Goal: Task Accomplishment & Management: Complete application form

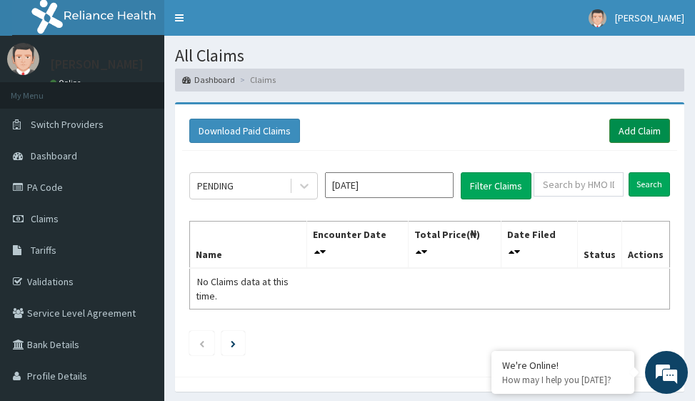
click at [642, 131] on link "Add Claim" at bounding box center [639, 131] width 61 height 24
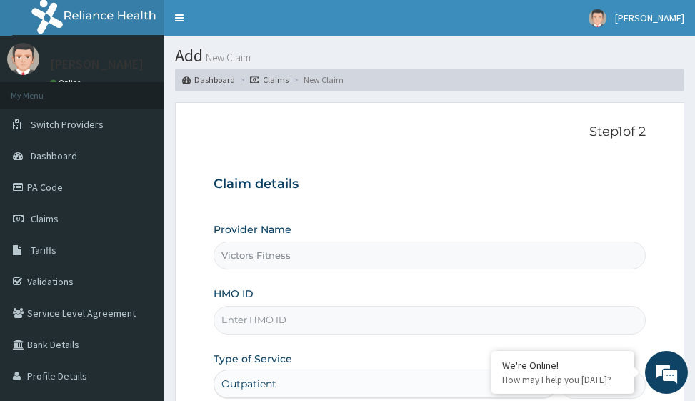
click at [260, 316] on input "HMO ID" at bounding box center [430, 320] width 432 height 28
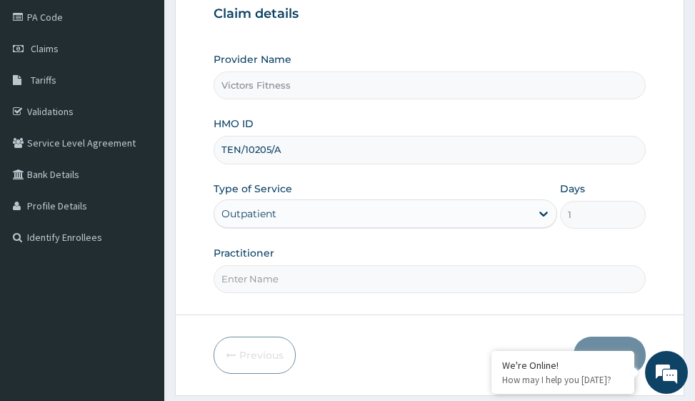
scroll to position [214, 0]
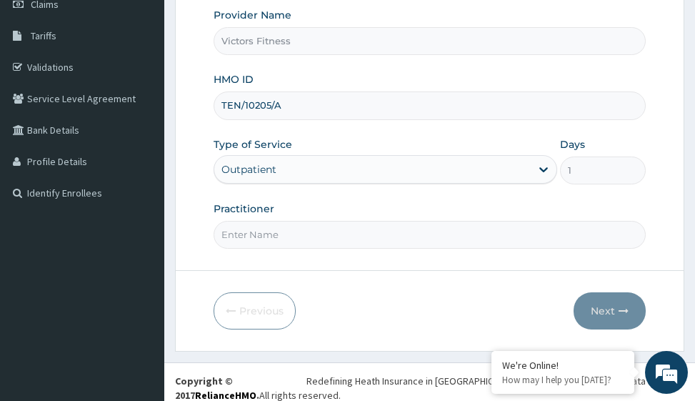
type input "TEN/10205/A"
click at [256, 234] on input "Practitioner" at bounding box center [430, 235] width 432 height 28
type input "GYM"
click at [620, 314] on icon "button" at bounding box center [624, 311] width 10 height 10
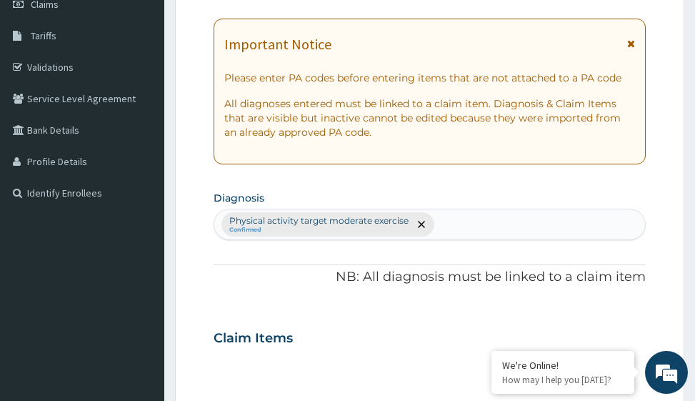
scroll to position [0, 0]
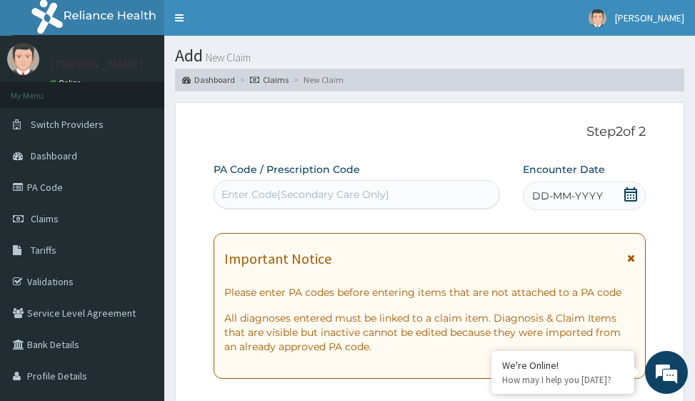
click at [546, 194] on span "DD-MM-YYYY" at bounding box center [567, 196] width 71 height 14
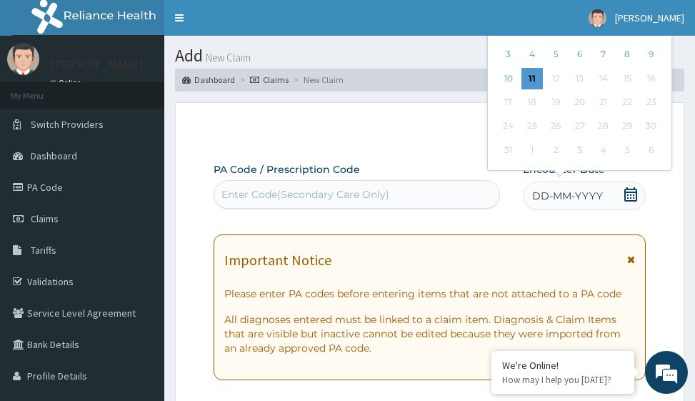
scroll to position [71, 0]
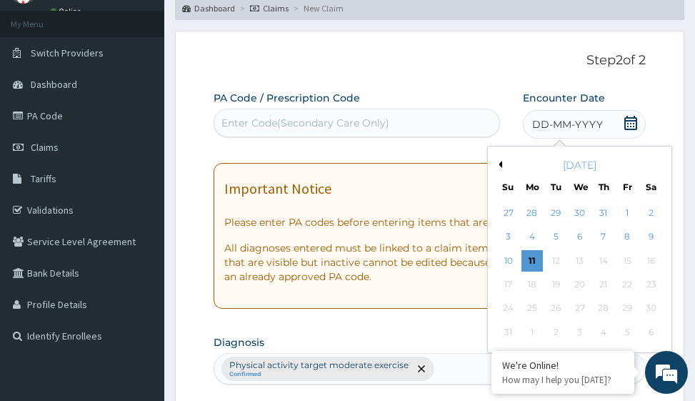
click at [501, 163] on button "Previous Month" at bounding box center [498, 164] width 7 height 7
click at [602, 236] on div "12" at bounding box center [603, 236] width 21 height 21
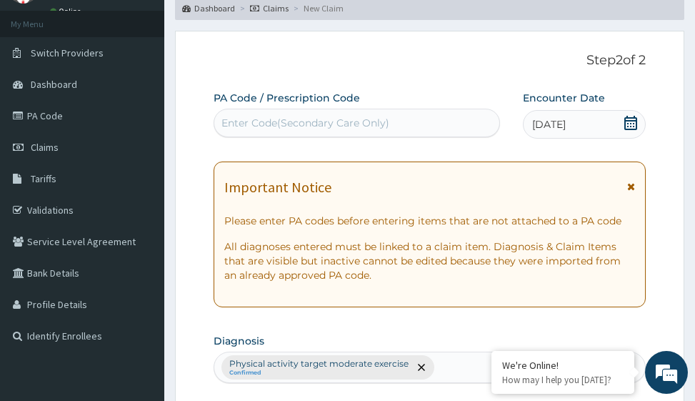
click at [294, 118] on div "Enter Code(Secondary Care Only)" at bounding box center [305, 123] width 168 height 14
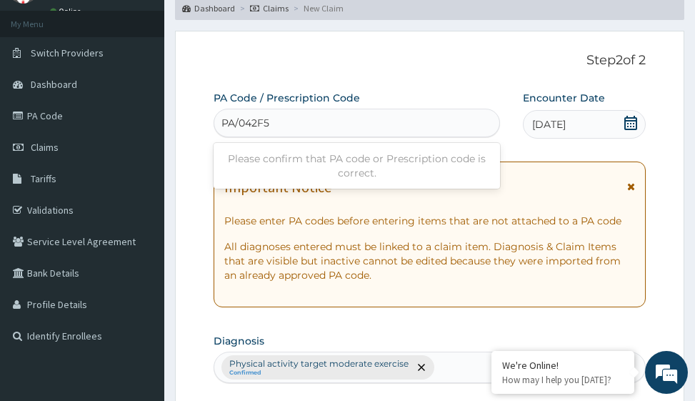
type input "PA/042F5Y"
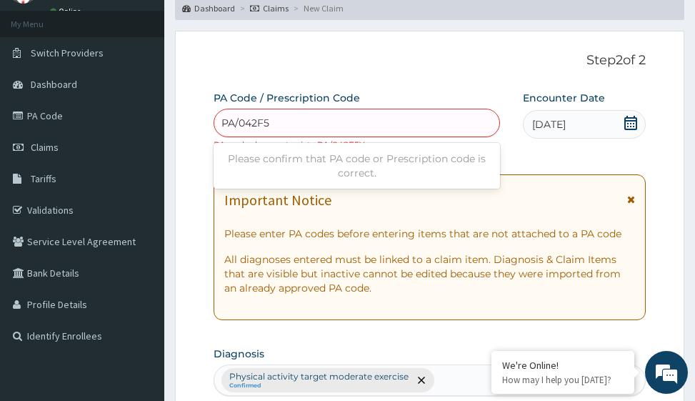
type input "PA/042F5Y"
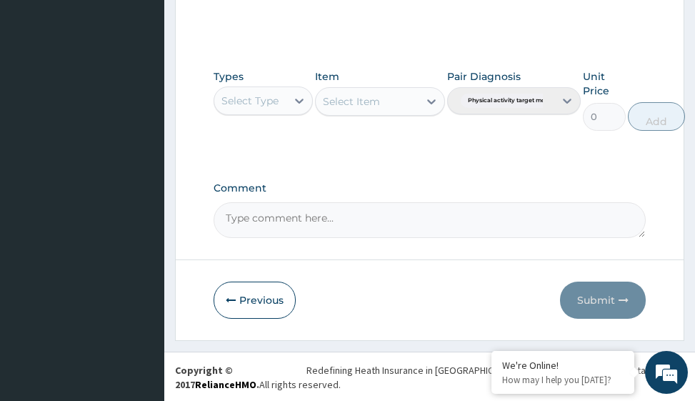
scroll to position [711, 0]
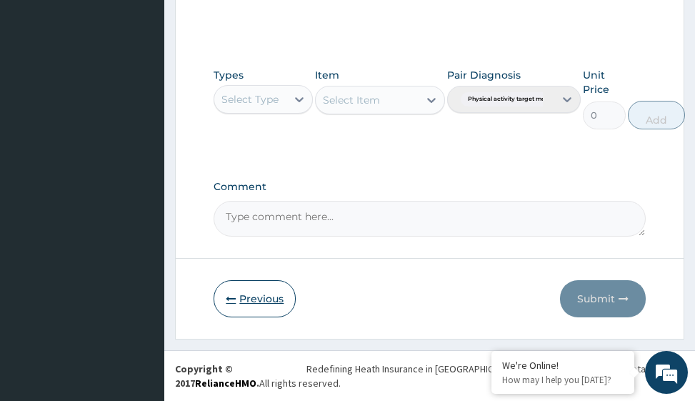
click at [262, 297] on button "Previous" at bounding box center [255, 298] width 82 height 37
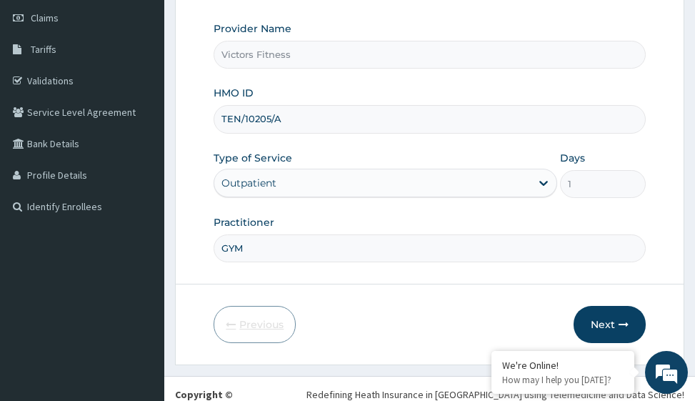
scroll to position [226, 0]
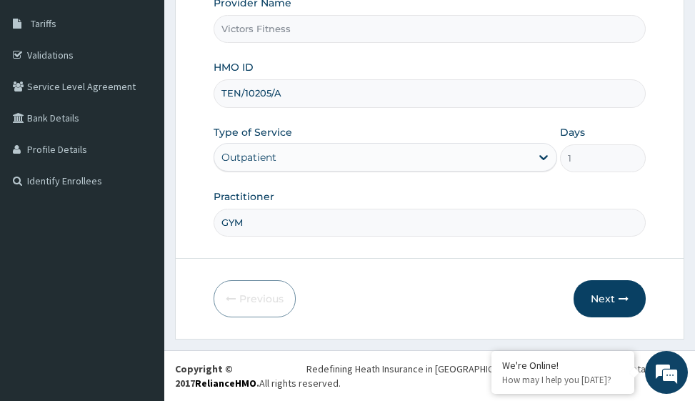
click at [290, 98] on input "TEN/10205/A" at bounding box center [430, 93] width 432 height 28
drag, startPoint x: 290, startPoint y: 92, endPoint x: 216, endPoint y: 95, distance: 73.6
click at [216, 95] on input "TEN/10205/A" at bounding box center [430, 93] width 432 height 28
type input "RBN/10205/B"
click at [607, 291] on button "Next" at bounding box center [610, 298] width 72 height 37
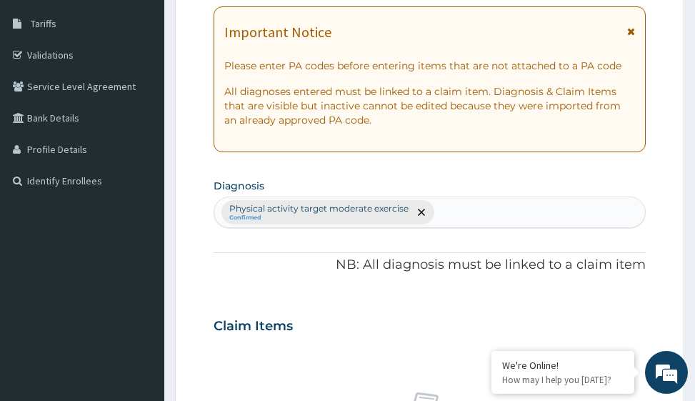
scroll to position [12, 0]
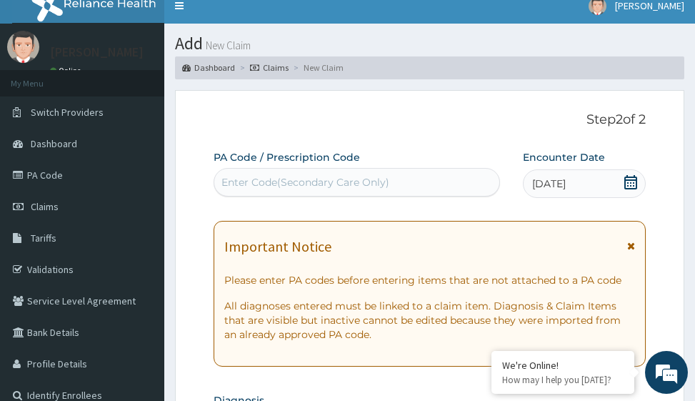
click at [229, 183] on div "Enter Code(Secondary Care Only)" at bounding box center [305, 182] width 168 height 14
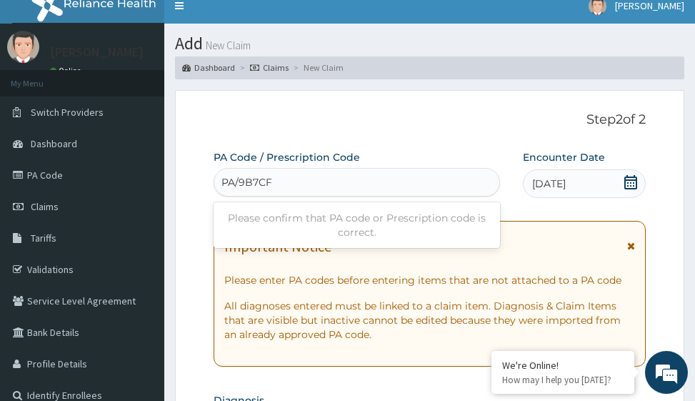
type input "PA/9B7CF9"
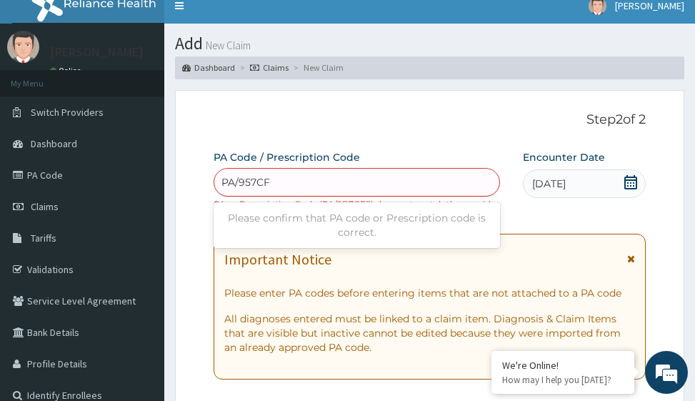
type input "PA/957CF9"
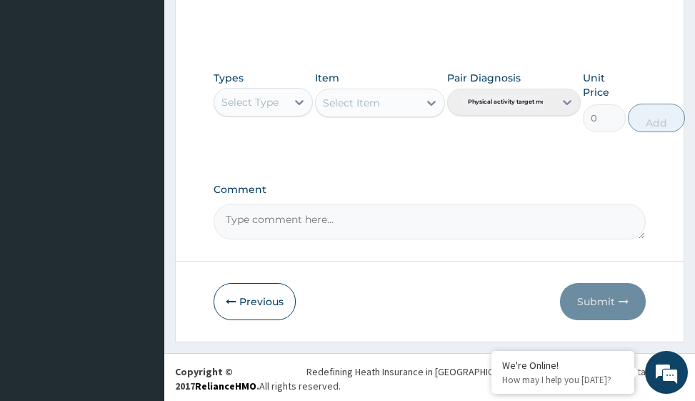
scroll to position [698, 0]
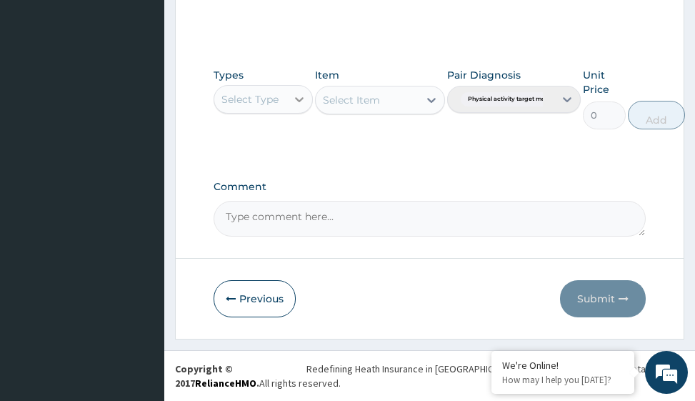
click at [304, 101] on icon at bounding box center [299, 99] width 14 height 14
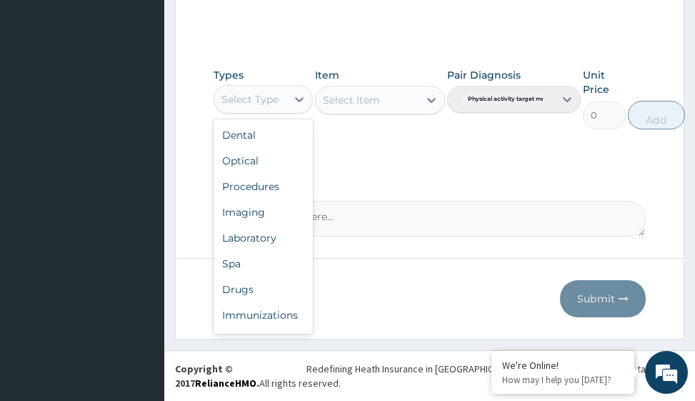
scroll to position [49, 0]
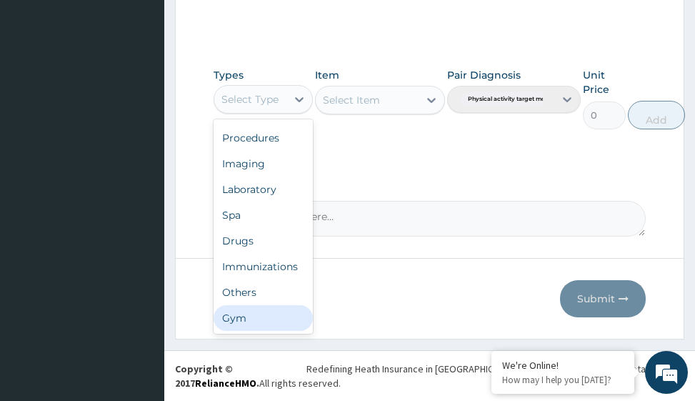
click at [269, 329] on div "Gym" at bounding box center [263, 318] width 99 height 26
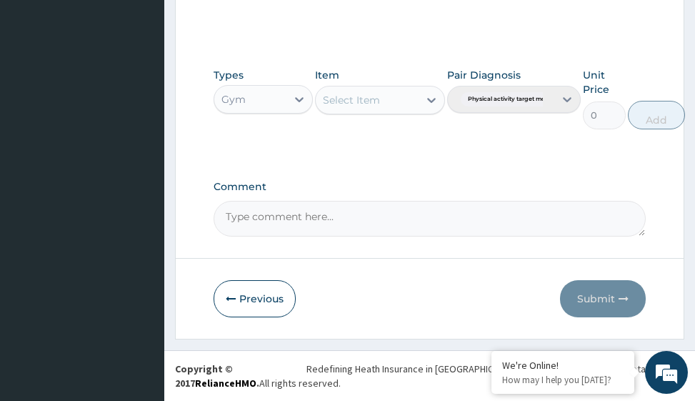
click at [433, 98] on icon at bounding box center [431, 100] width 14 height 14
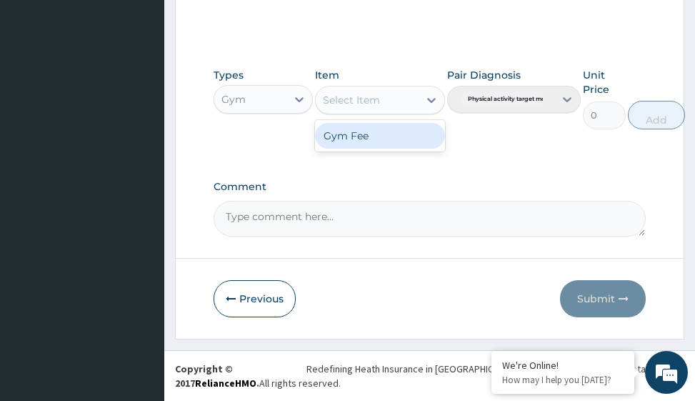
click at [399, 145] on div "Gym Fee" at bounding box center [379, 136] width 129 height 26
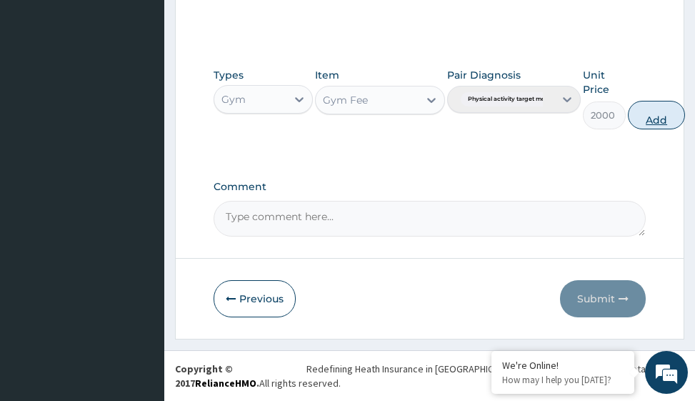
click at [654, 116] on button "Add" at bounding box center [656, 115] width 57 height 29
type input "0"
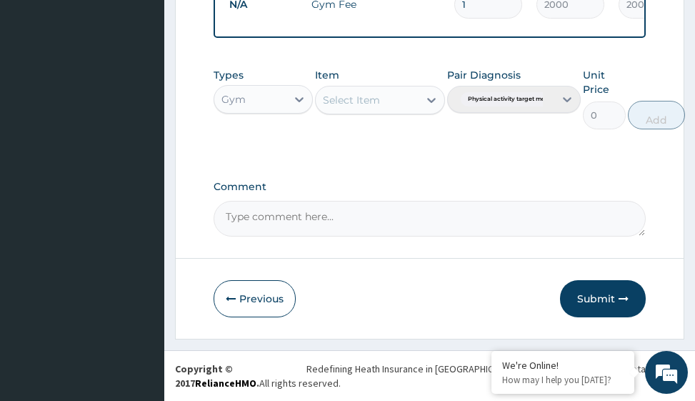
scroll to position [621, 0]
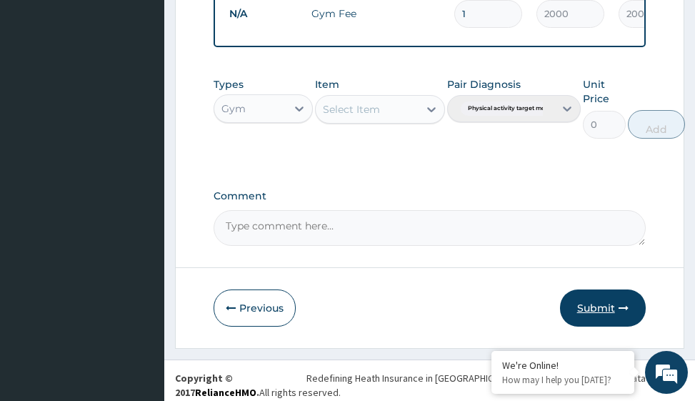
click at [599, 316] on button "Submit" at bounding box center [603, 307] width 86 height 37
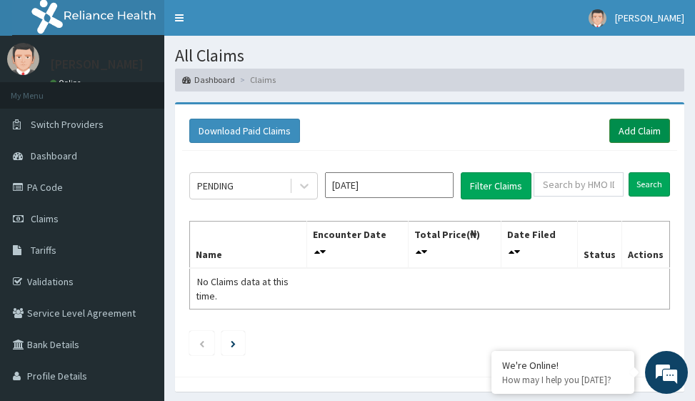
click at [644, 128] on link "Add Claim" at bounding box center [639, 131] width 61 height 24
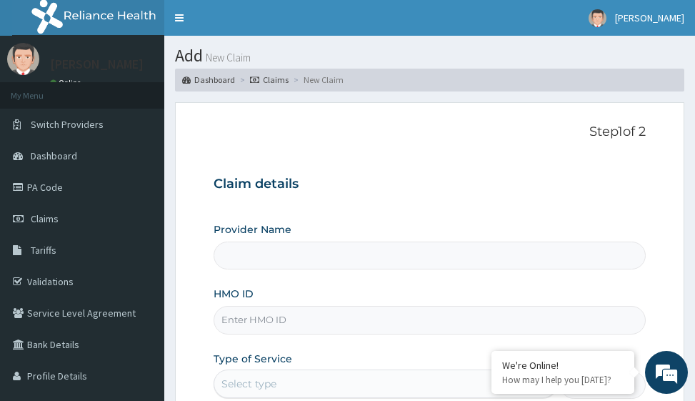
click at [286, 320] on input "HMO ID" at bounding box center [430, 320] width 432 height 28
type input "Victors Fitness"
type input "1"
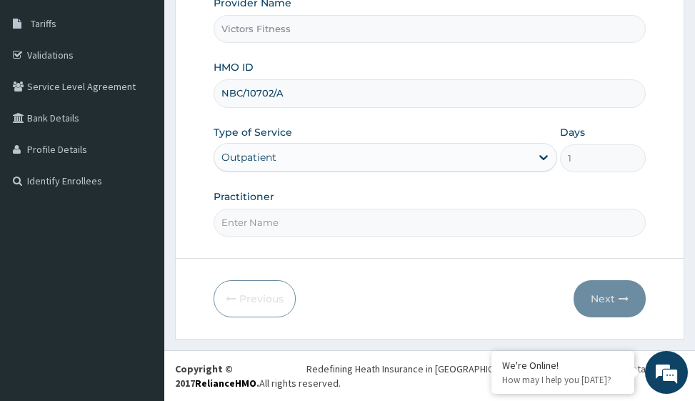
type input "NBC/10702/A"
click at [276, 226] on input "Practitioner" at bounding box center [430, 223] width 432 height 28
type input "GYM"
click at [615, 290] on button "Next" at bounding box center [610, 298] width 72 height 37
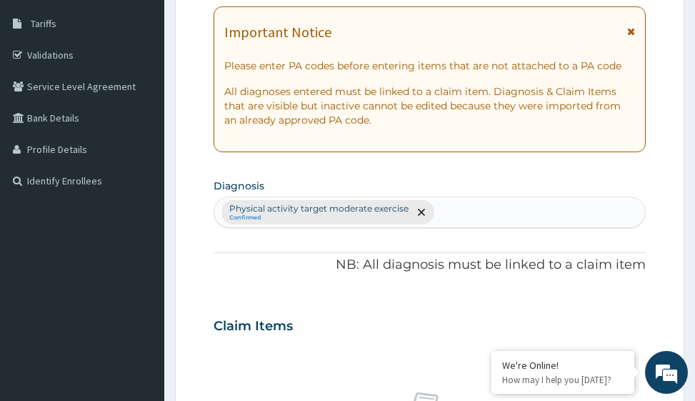
scroll to position [12, 0]
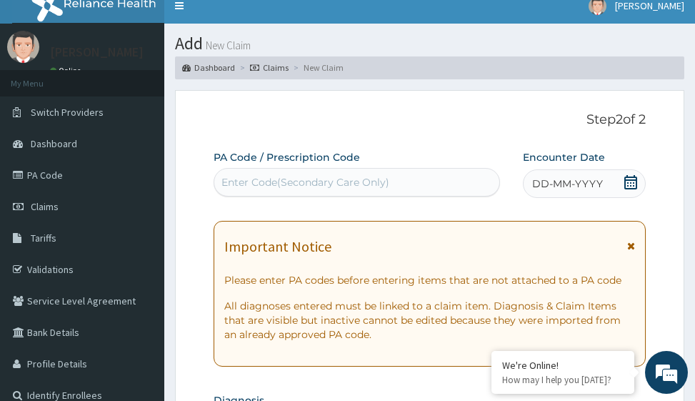
click at [551, 176] on span "DD-MM-YYYY" at bounding box center [567, 183] width 71 height 14
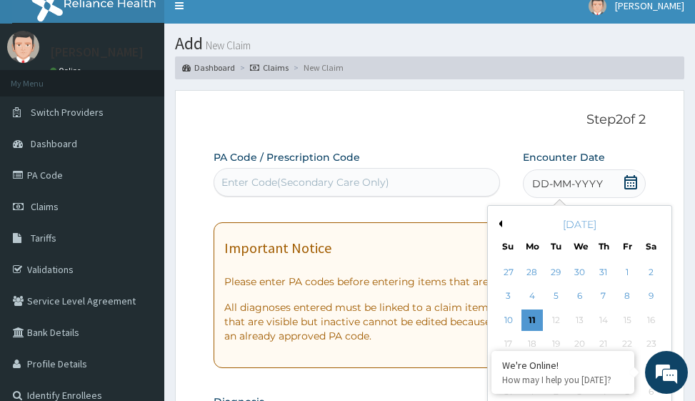
scroll to position [155, 0]
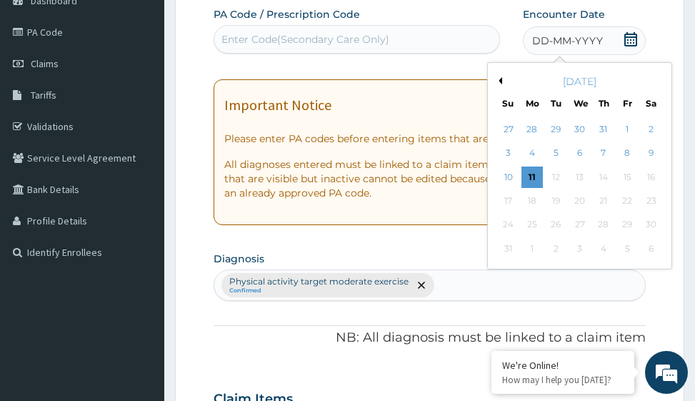
click at [500, 80] on button "Previous Month" at bounding box center [498, 80] width 7 height 7
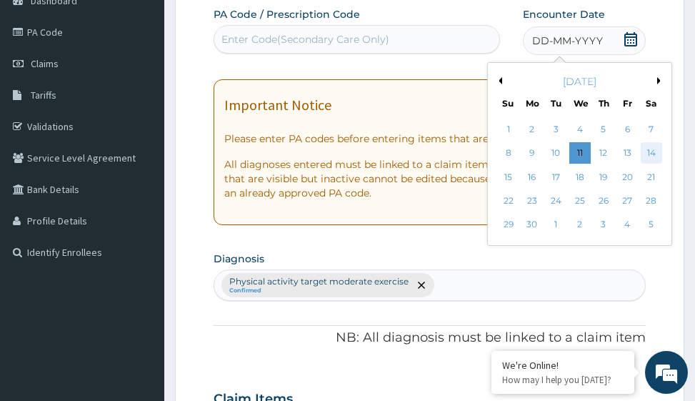
click at [653, 151] on div "14" at bounding box center [651, 153] width 21 height 21
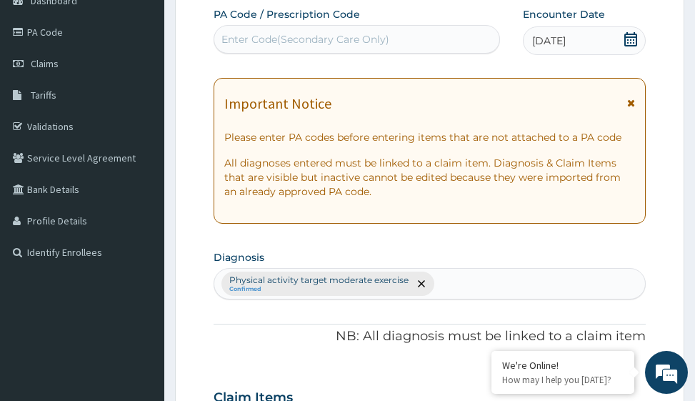
click at [355, 39] on div "Enter Code(Secondary Care Only)" at bounding box center [305, 39] width 168 height 14
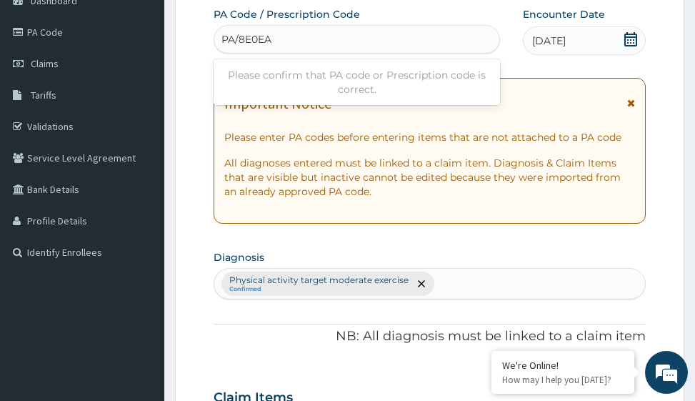
type input "PA/8E0EA2"
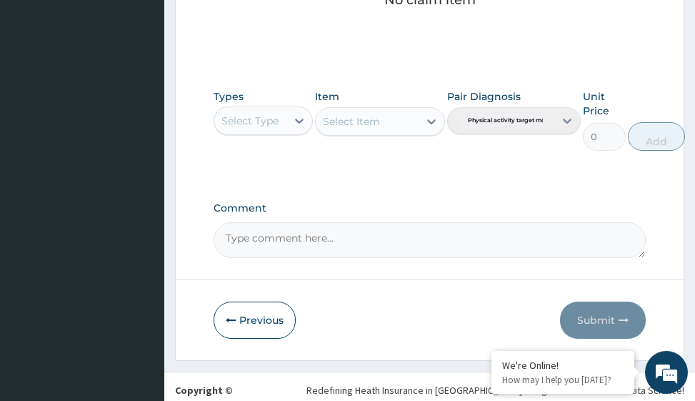
scroll to position [711, 0]
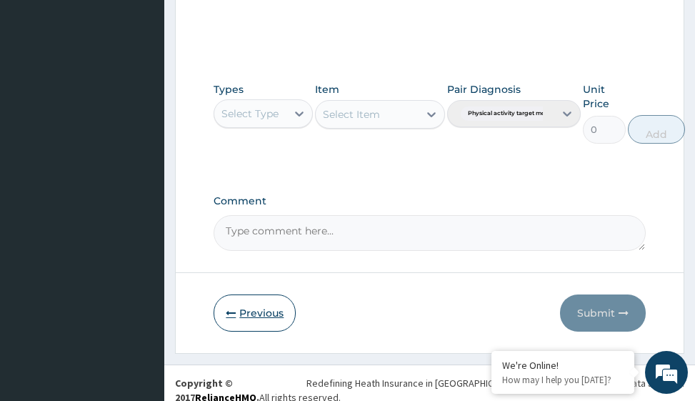
click at [248, 297] on button "Previous" at bounding box center [255, 312] width 82 height 37
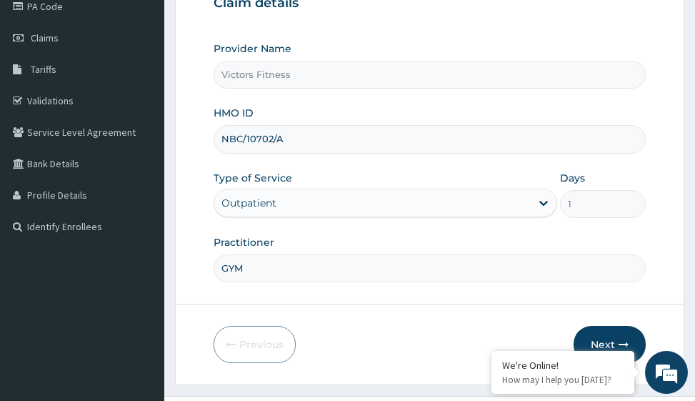
scroll to position [155, 0]
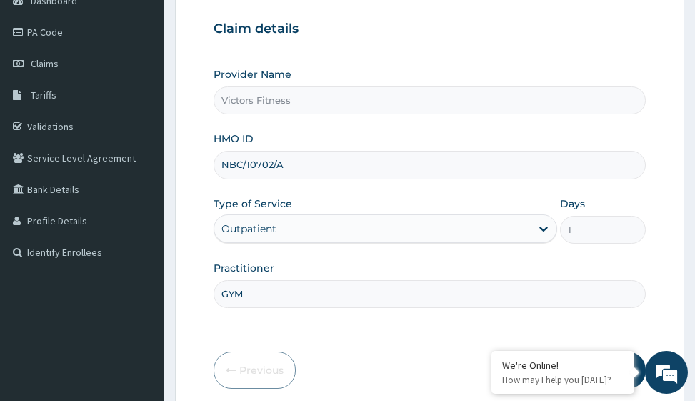
drag, startPoint x: 296, startPoint y: 166, endPoint x: 216, endPoint y: 174, distance: 79.6
click at [216, 174] on input "NBC/10702/A" at bounding box center [430, 165] width 432 height 28
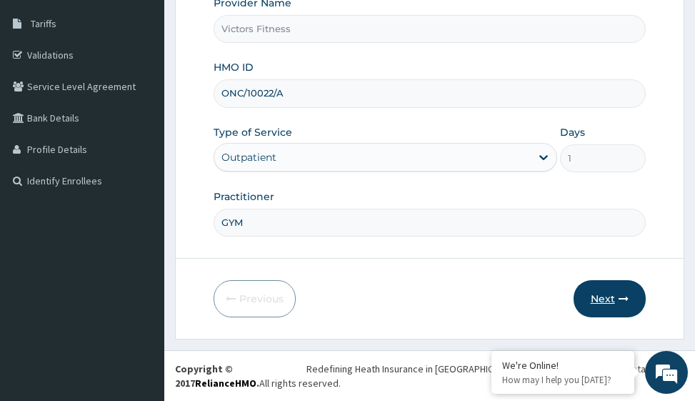
type input "ONC/10022/A"
click at [606, 297] on button "Next" at bounding box center [610, 298] width 72 height 37
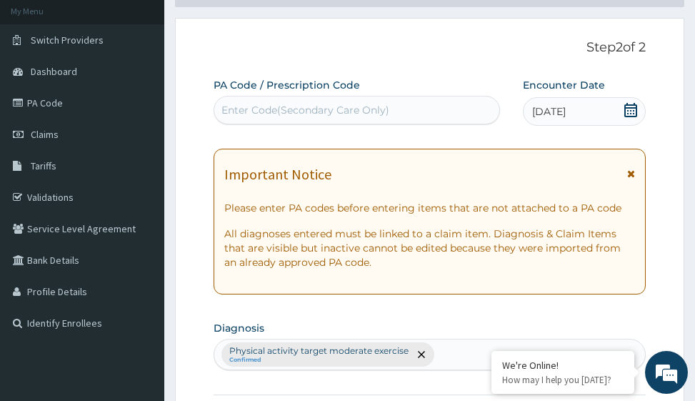
scroll to position [84, 0]
click at [302, 108] on div "Enter Code(Secondary Care Only)" at bounding box center [305, 111] width 168 height 14
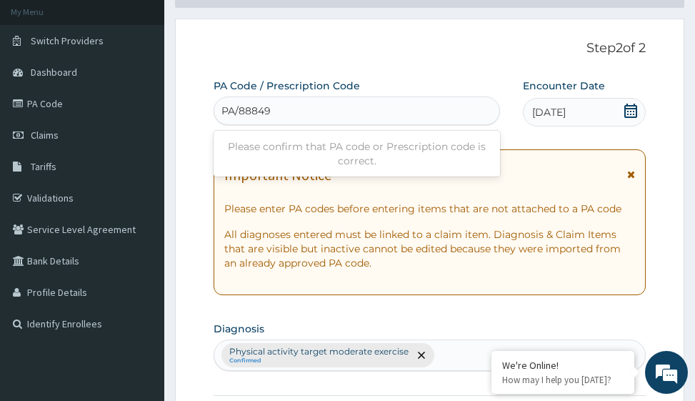
type input "PA/888490"
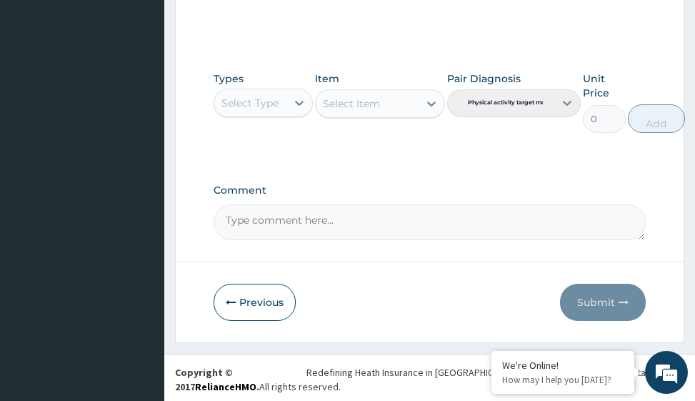
scroll to position [698, 0]
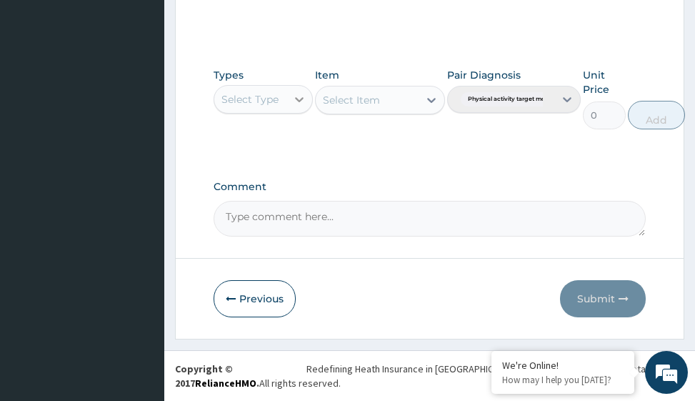
click at [299, 106] on div at bounding box center [299, 99] width 26 height 26
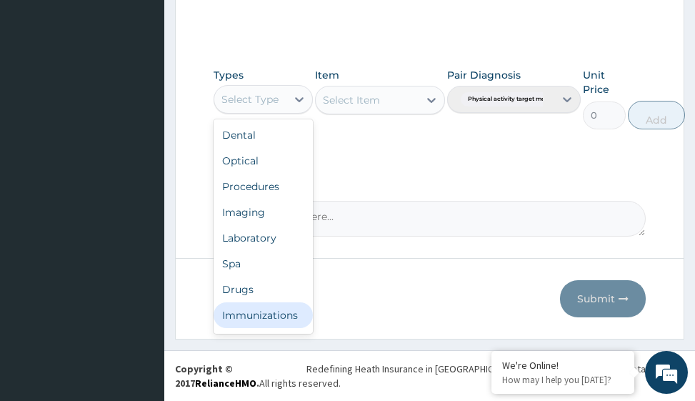
scroll to position [49, 0]
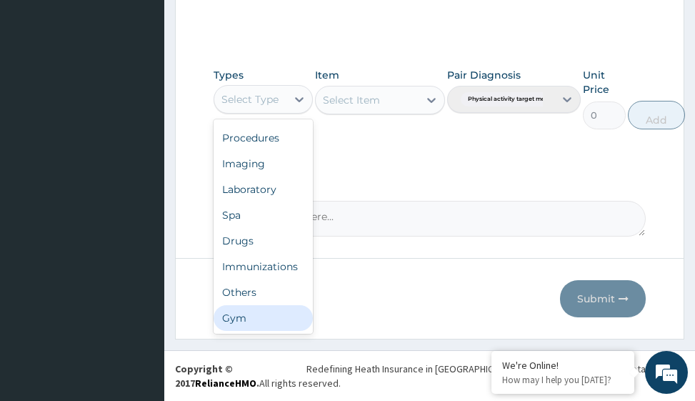
click at [274, 314] on div "Gym" at bounding box center [263, 318] width 99 height 26
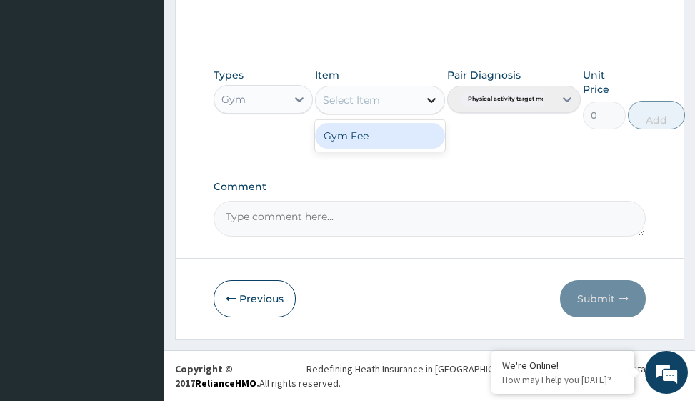
click at [429, 102] on icon at bounding box center [431, 100] width 14 height 14
click at [412, 139] on div "Gym Fee" at bounding box center [379, 136] width 129 height 26
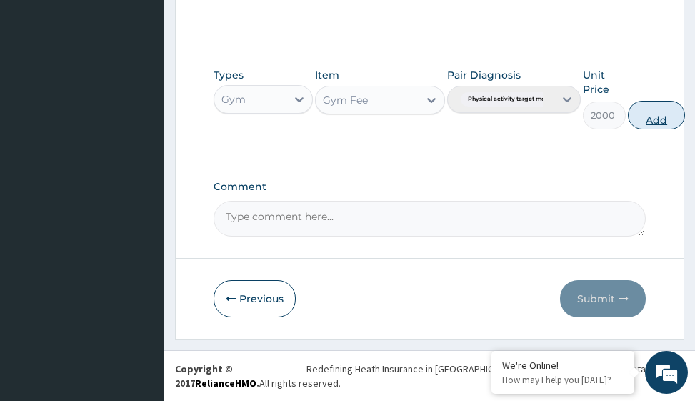
click at [664, 119] on button "Add" at bounding box center [656, 115] width 57 height 29
type input "0"
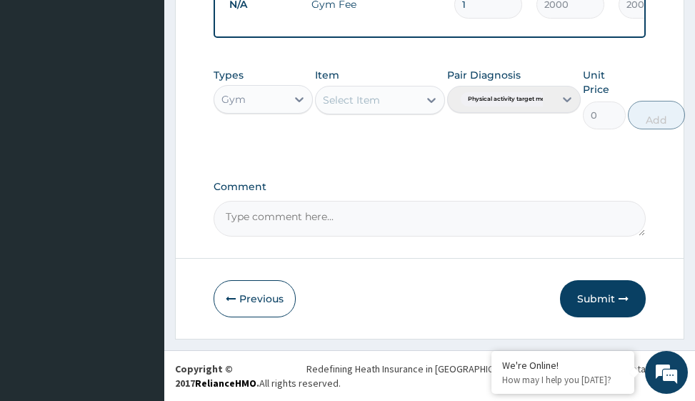
scroll to position [621, 0]
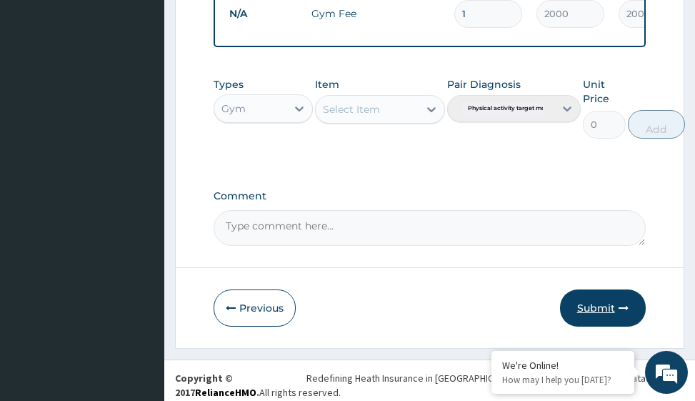
click at [609, 317] on button "Submit" at bounding box center [603, 307] width 86 height 37
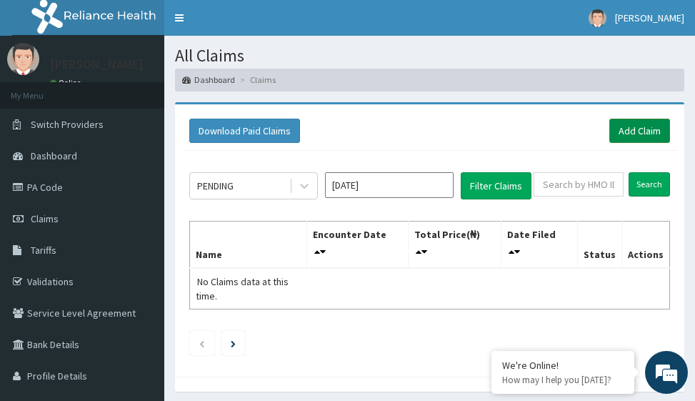
click at [641, 128] on link "Add Claim" at bounding box center [639, 131] width 61 height 24
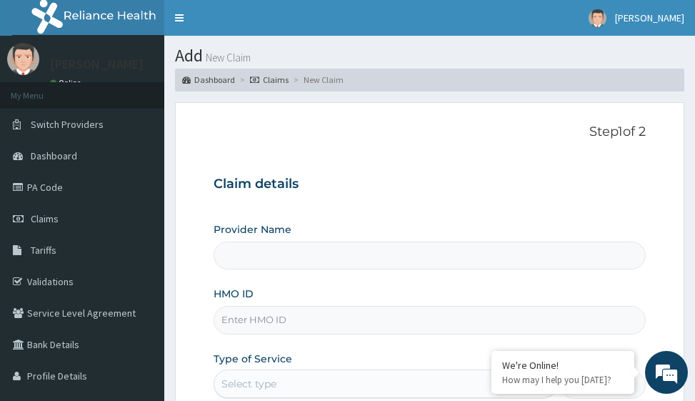
click at [264, 325] on input "HMO ID" at bounding box center [430, 320] width 432 height 28
type input "Victors Fitness"
type input "1"
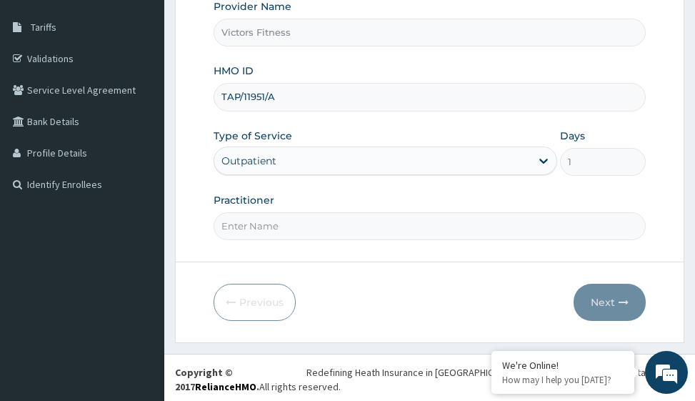
scroll to position [226, 0]
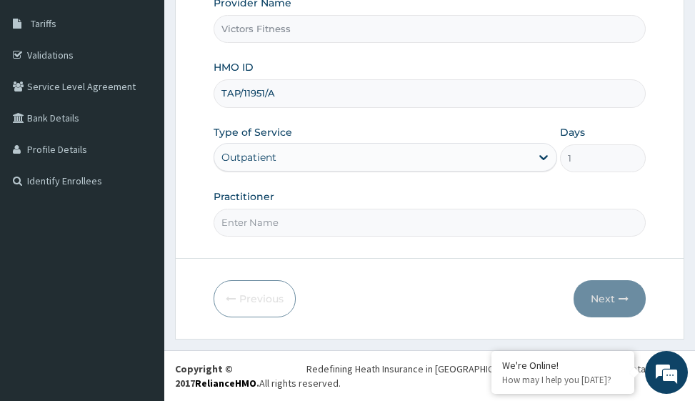
type input "TAP/11951/A"
click at [246, 219] on input "Practitioner" at bounding box center [430, 223] width 432 height 28
type input "GYM"
click at [614, 293] on button "Next" at bounding box center [610, 298] width 72 height 37
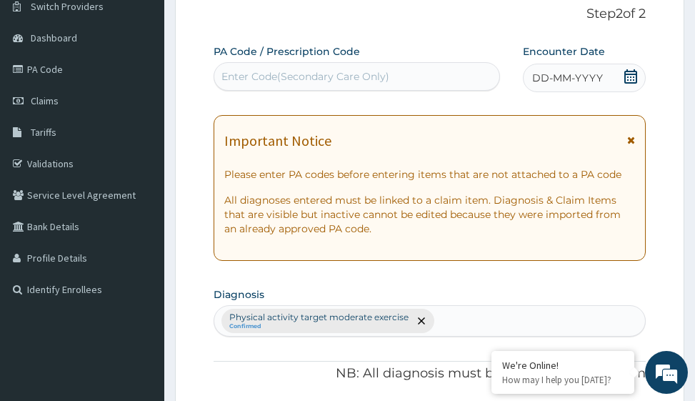
scroll to position [12, 0]
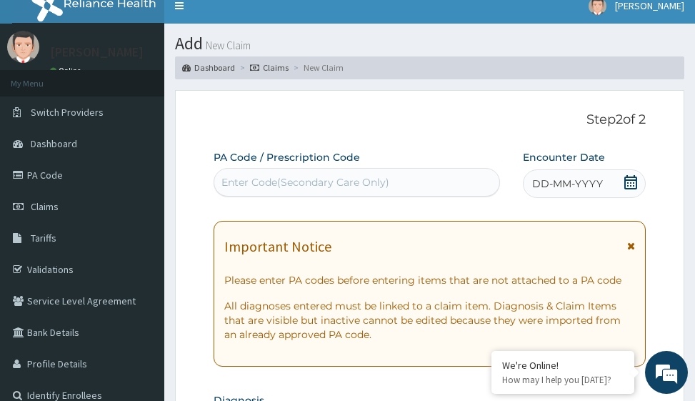
click at [572, 182] on span "DD-MM-YYYY" at bounding box center [567, 183] width 71 height 14
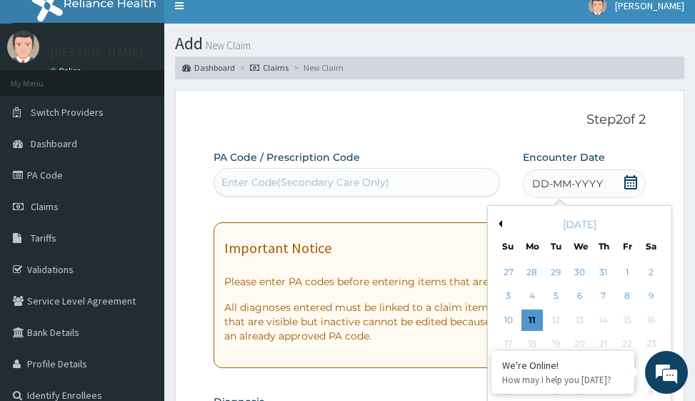
scroll to position [84, 0]
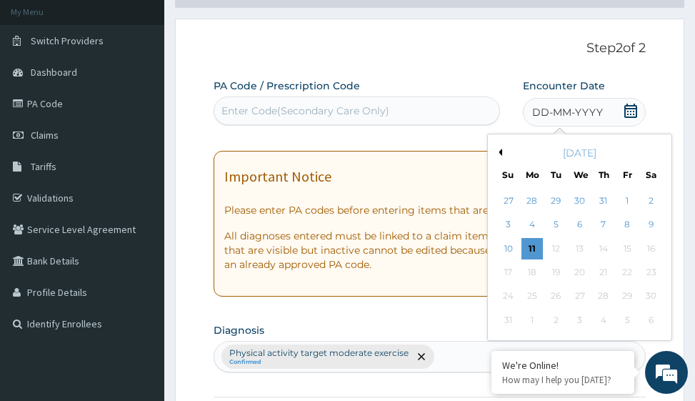
click at [499, 151] on button "Previous Month" at bounding box center [498, 152] width 7 height 7
click at [532, 248] on div "16" at bounding box center [532, 248] width 21 height 21
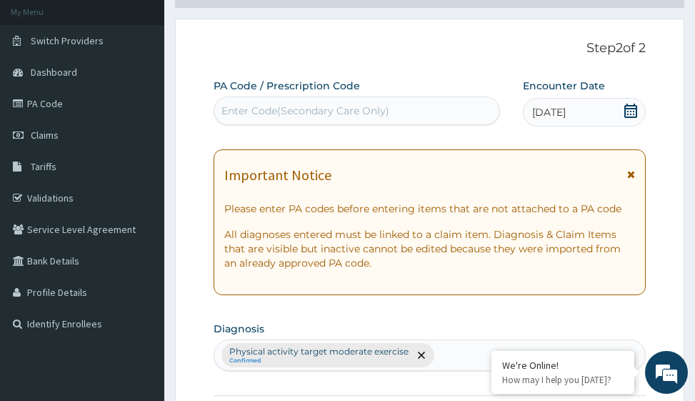
click at [311, 111] on div "Enter Code(Secondary Care Only)" at bounding box center [305, 111] width 168 height 14
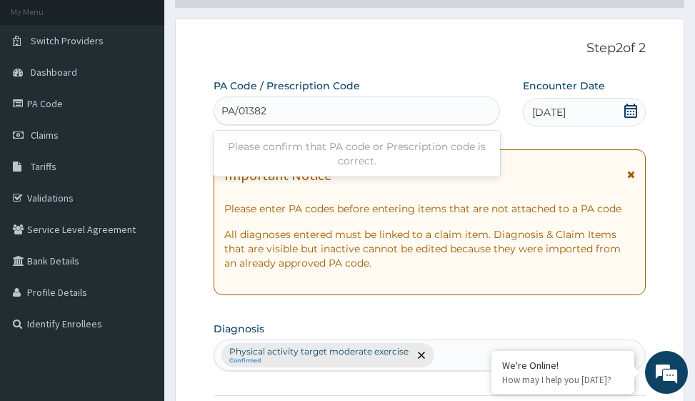
type input "PA/013827"
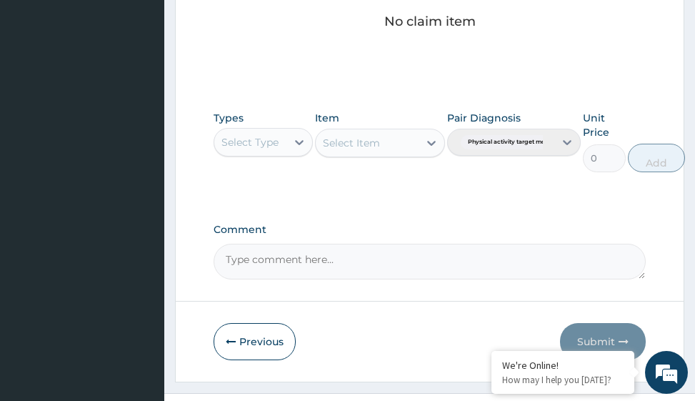
scroll to position [698, 0]
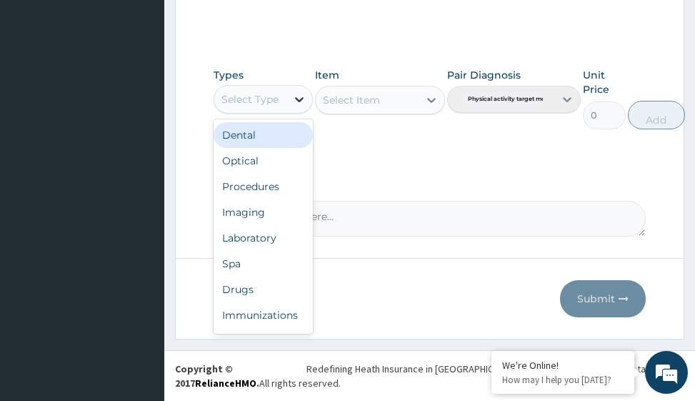
click at [302, 104] on icon at bounding box center [299, 99] width 14 height 14
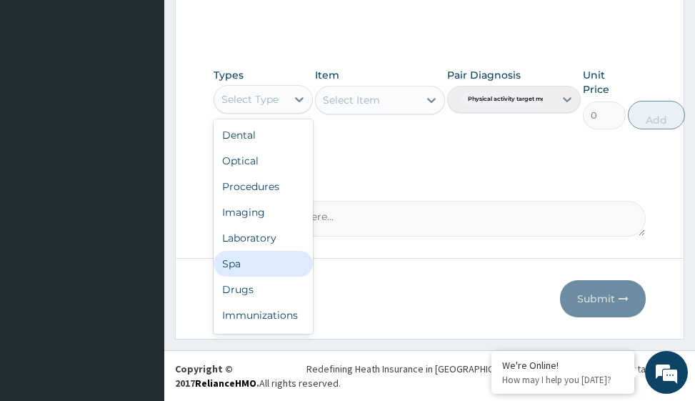
scroll to position [49, 0]
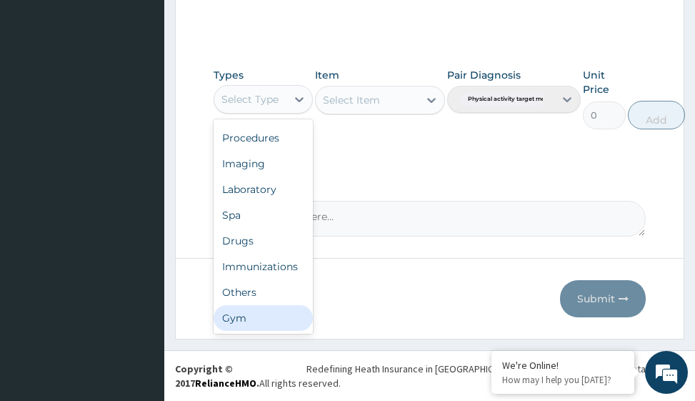
click at [286, 315] on div "Gym" at bounding box center [263, 318] width 99 height 26
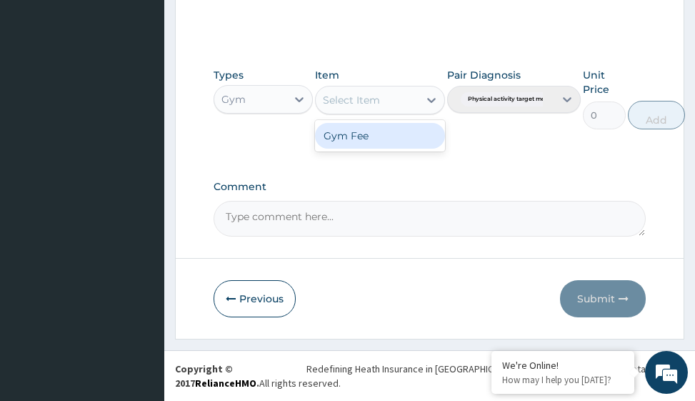
click at [435, 100] on icon at bounding box center [431, 100] width 14 height 14
click at [395, 138] on div "Gym Fee" at bounding box center [379, 136] width 129 height 26
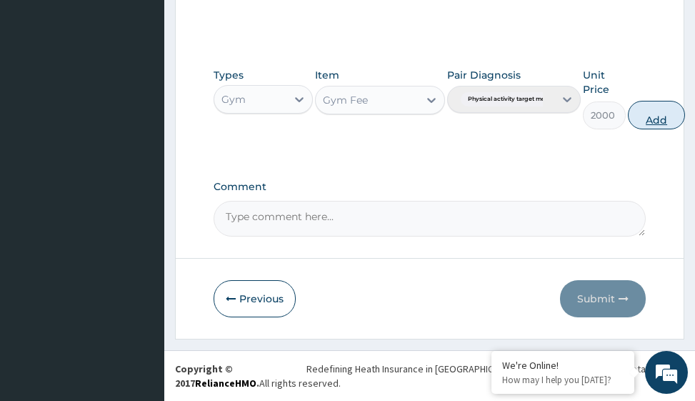
click at [654, 119] on button "Add" at bounding box center [656, 115] width 57 height 29
type input "0"
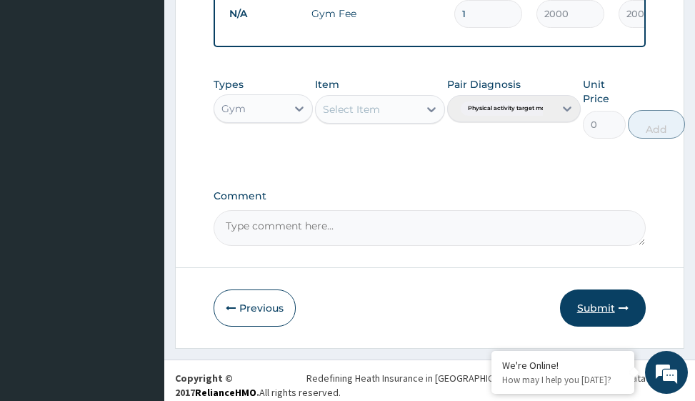
click at [586, 318] on button "Submit" at bounding box center [603, 307] width 86 height 37
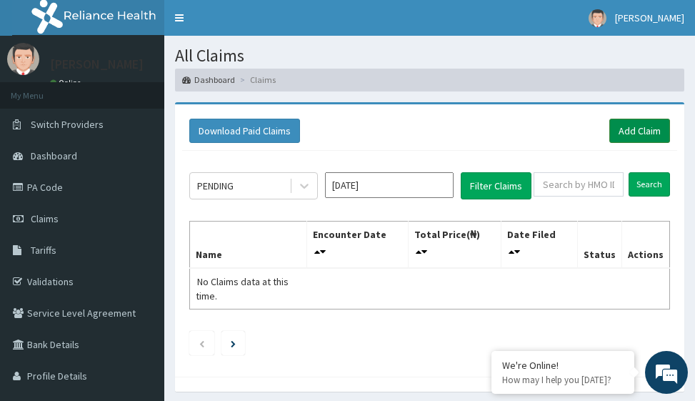
click at [637, 131] on link "Add Claim" at bounding box center [639, 131] width 61 height 24
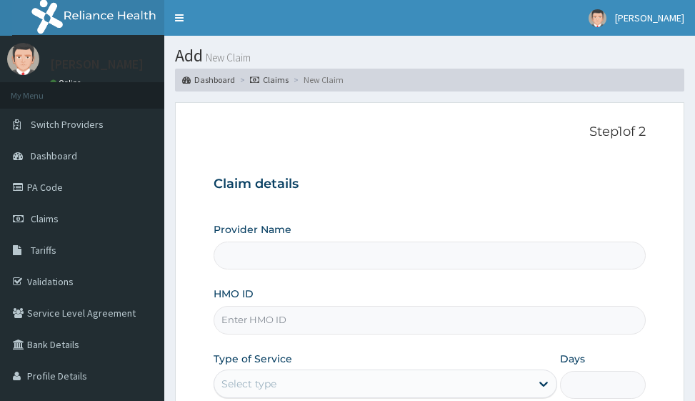
type input "Victors Fitness"
type input "1"
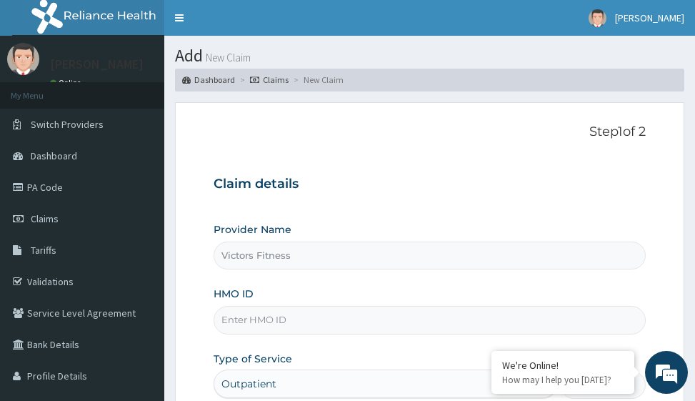
click at [256, 322] on input "HMO ID" at bounding box center [430, 320] width 432 height 28
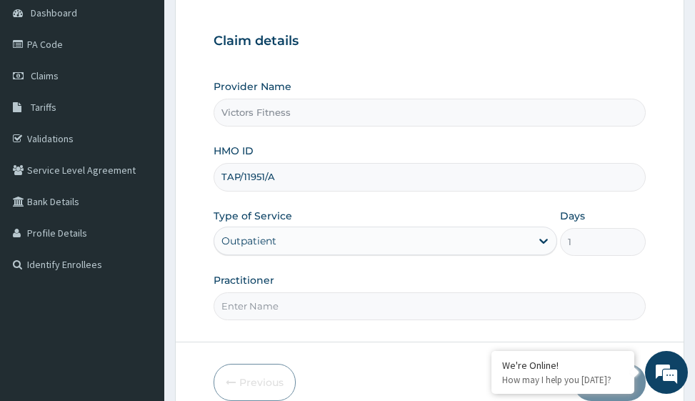
scroll to position [214, 0]
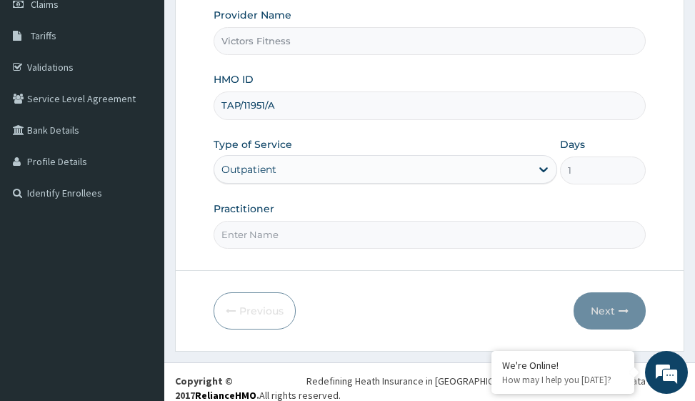
type input "TAP/11951/A"
click at [272, 233] on input "Practitioner" at bounding box center [430, 235] width 432 height 28
type input "GYM"
click at [599, 307] on button "Next" at bounding box center [610, 310] width 72 height 37
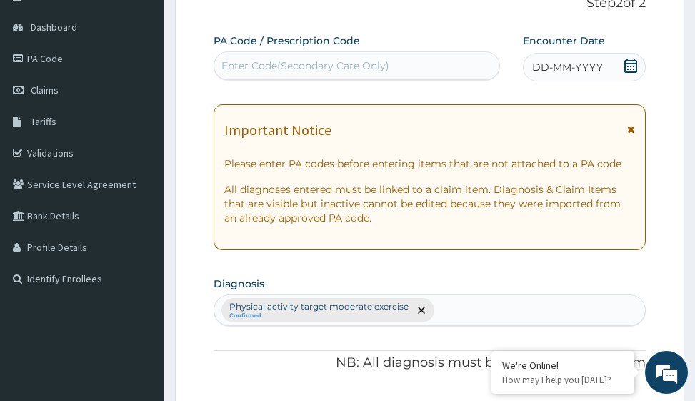
scroll to position [0, 0]
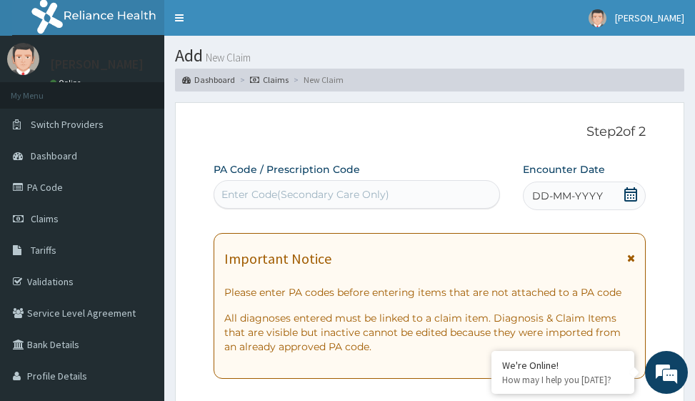
click at [555, 193] on span "DD-MM-YYYY" at bounding box center [567, 196] width 71 height 14
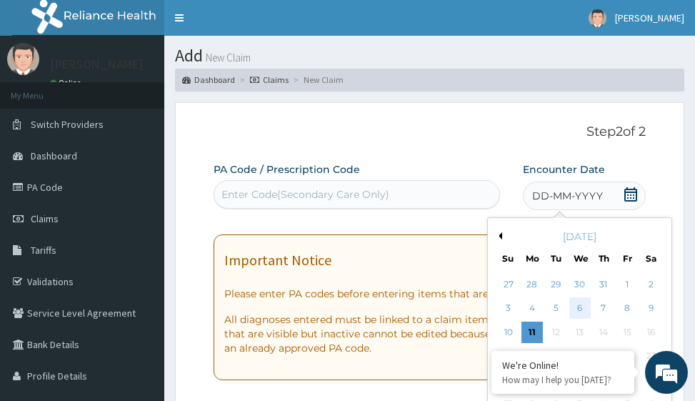
scroll to position [71, 0]
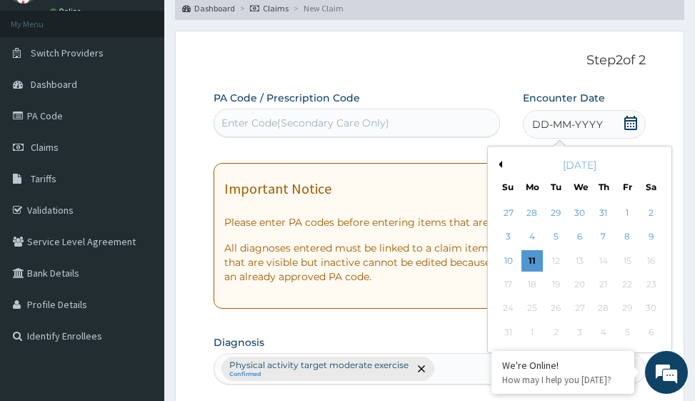
click at [500, 164] on button "Previous Month" at bounding box center [498, 164] width 7 height 7
click at [537, 264] on div "16" at bounding box center [532, 260] width 21 height 21
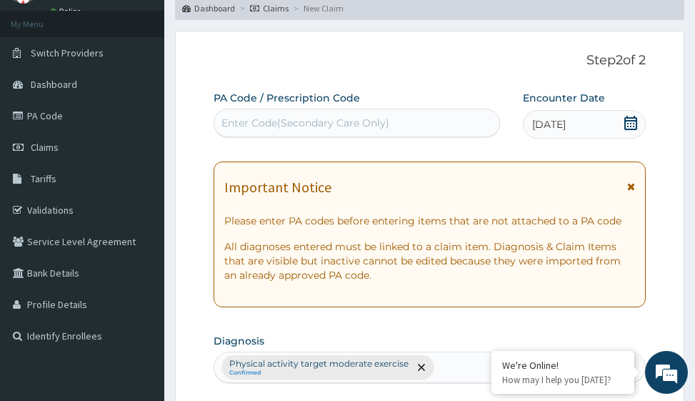
click at [306, 125] on div "Enter Code(Secondary Care Only)" at bounding box center [305, 123] width 168 height 14
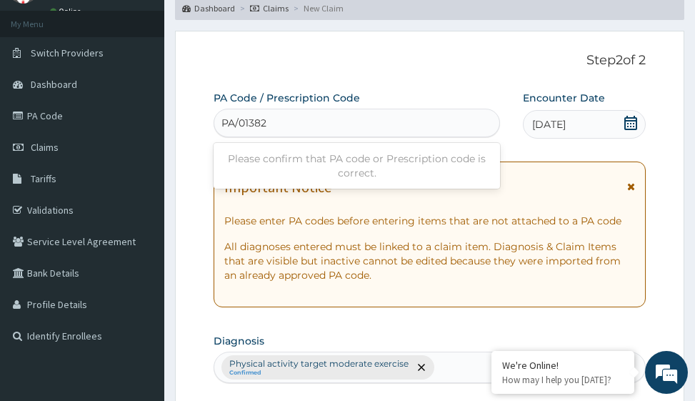
type input "PA/013827"
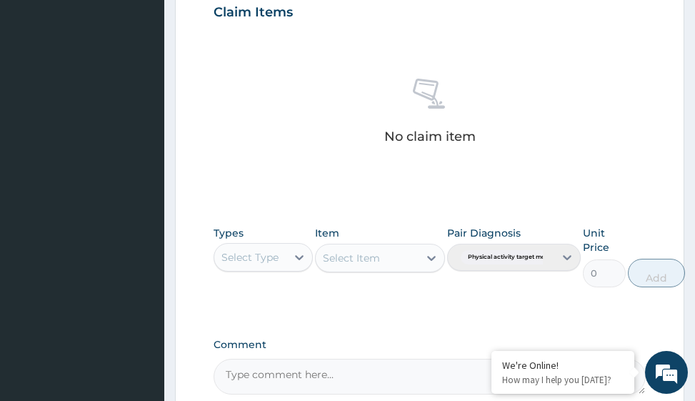
scroll to position [711, 0]
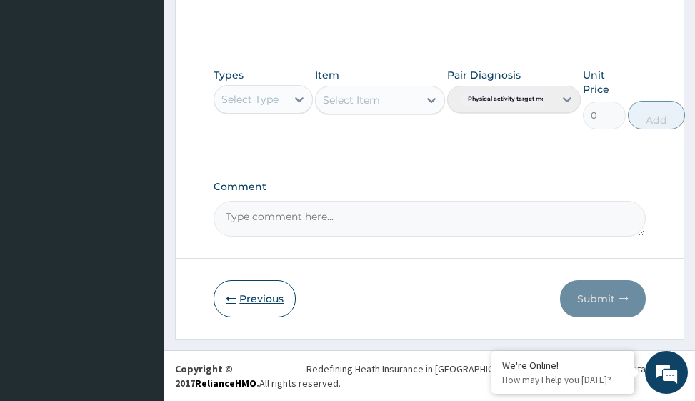
click at [273, 294] on button "Previous" at bounding box center [255, 298] width 82 height 37
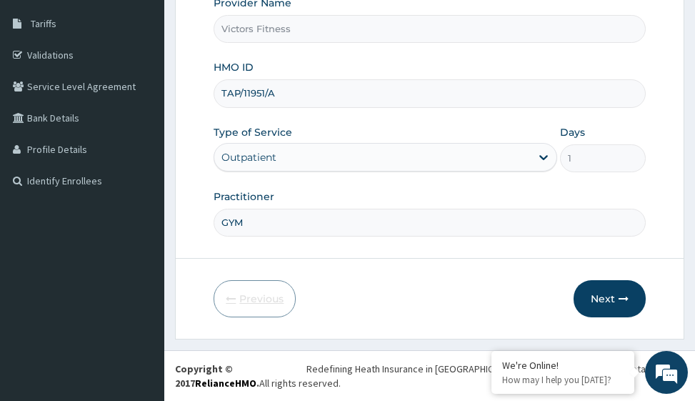
scroll to position [226, 0]
drag, startPoint x: 281, startPoint y: 91, endPoint x: 206, endPoint y: 94, distance: 75.1
click at [206, 94] on form "Step 1 of 2 Claim details Provider Name Victors Fitness HMO ID TAP/11951/A Type…" at bounding box center [429, 108] width 509 height 464
type input "NBC/11034/A"
click at [603, 303] on button "Next" at bounding box center [610, 298] width 72 height 37
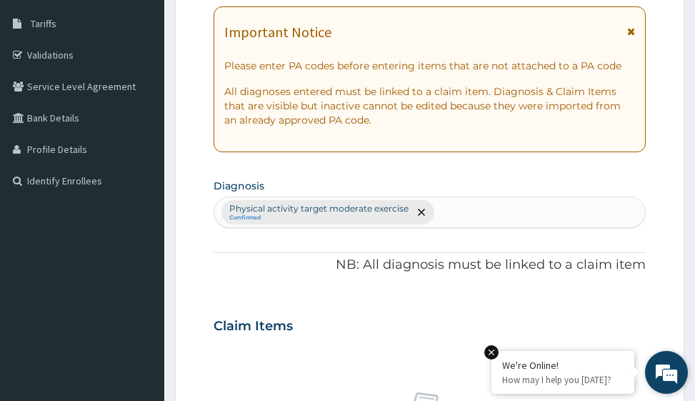
scroll to position [84, 0]
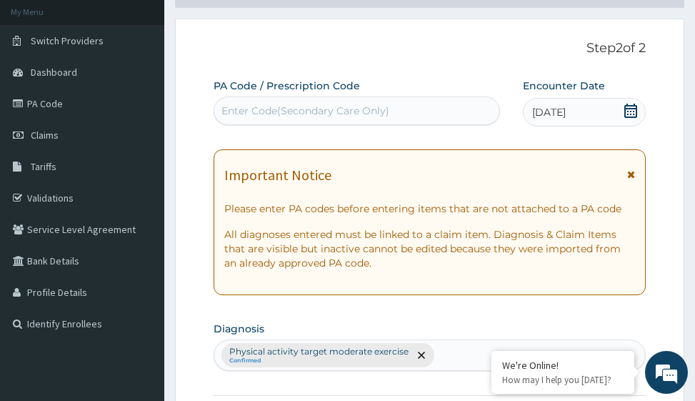
click at [345, 102] on div "Enter Code(Secondary Care Only)" at bounding box center [356, 110] width 285 height 23
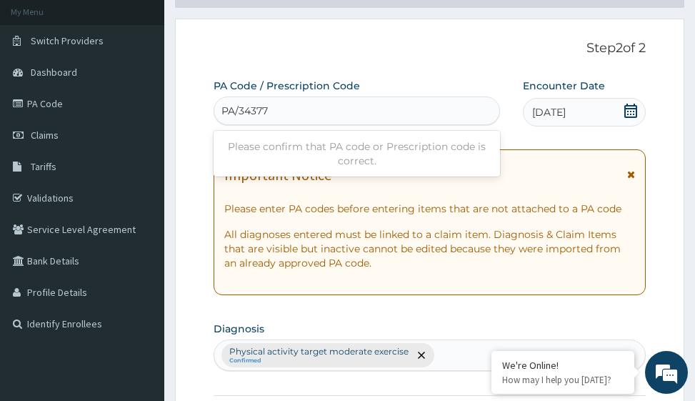
type input "PA/343777"
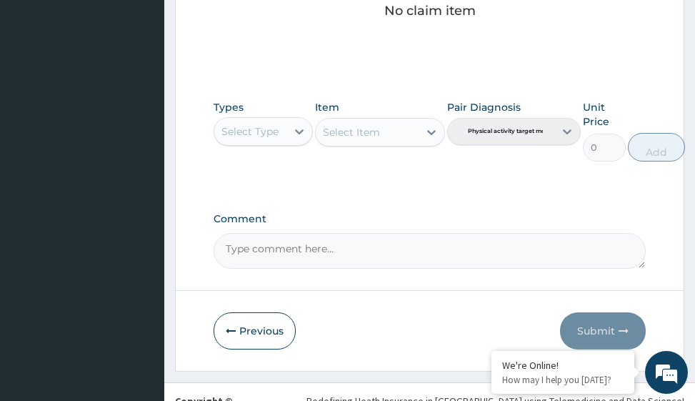
scroll to position [711, 0]
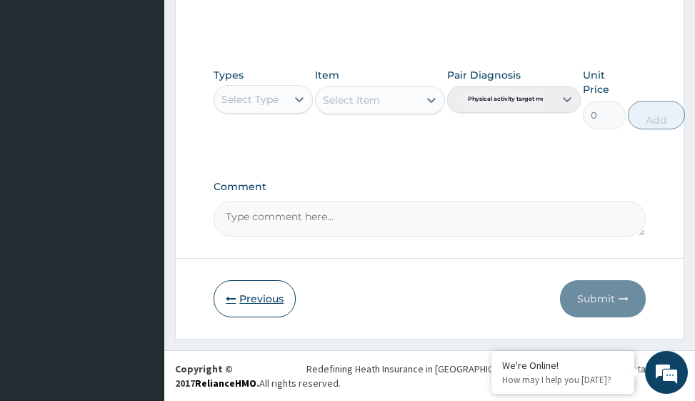
click at [249, 293] on button "Previous" at bounding box center [255, 298] width 82 height 37
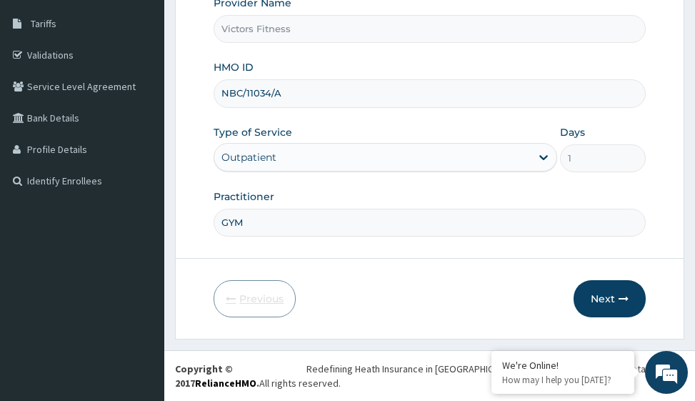
scroll to position [226, 0]
drag, startPoint x: 288, startPoint y: 91, endPoint x: 214, endPoint y: 96, distance: 73.7
click at [214, 96] on input "NBC/11034/A" at bounding box center [430, 93] width 432 height 28
type input "PTL/10065/B"
click at [620, 295] on icon "button" at bounding box center [624, 299] width 10 height 10
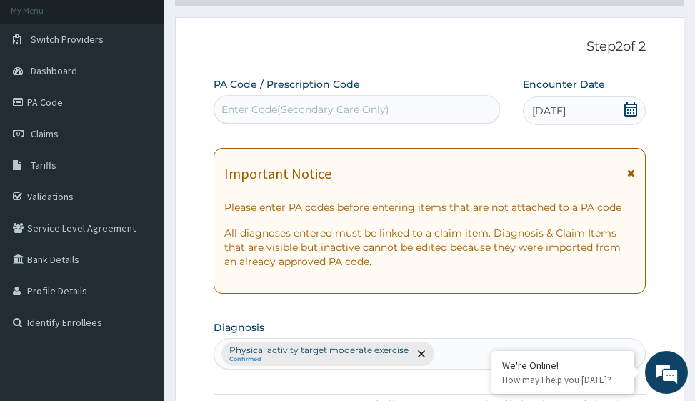
scroll to position [84, 0]
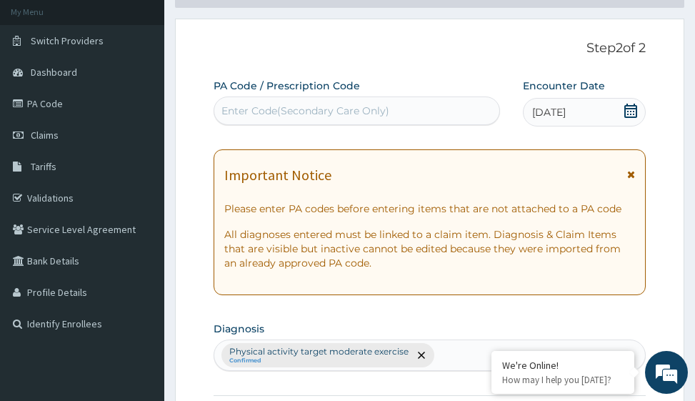
click at [354, 106] on div "Enter Code(Secondary Care Only)" at bounding box center [305, 111] width 168 height 14
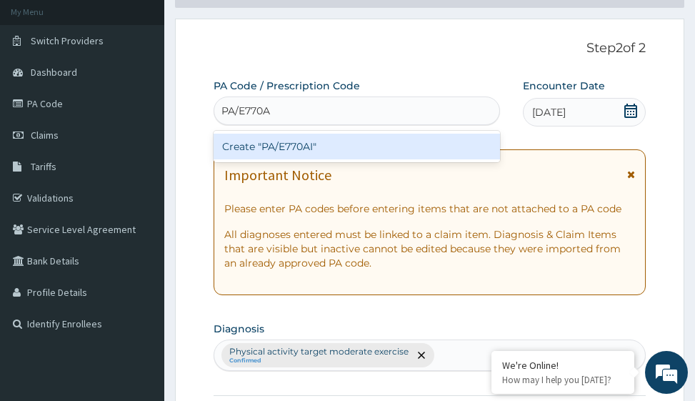
type input "PA/E770AI"
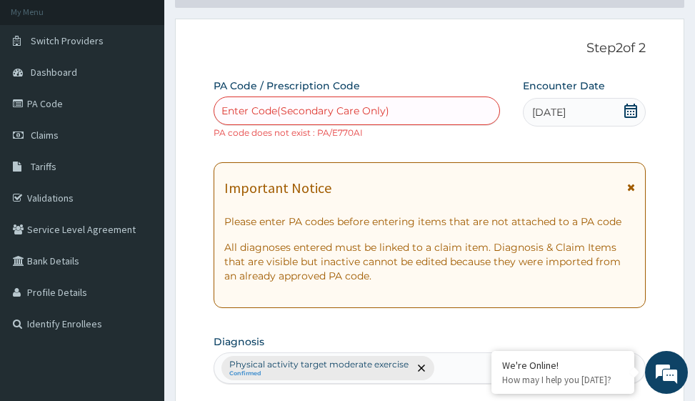
paste input "PA/E770AI"
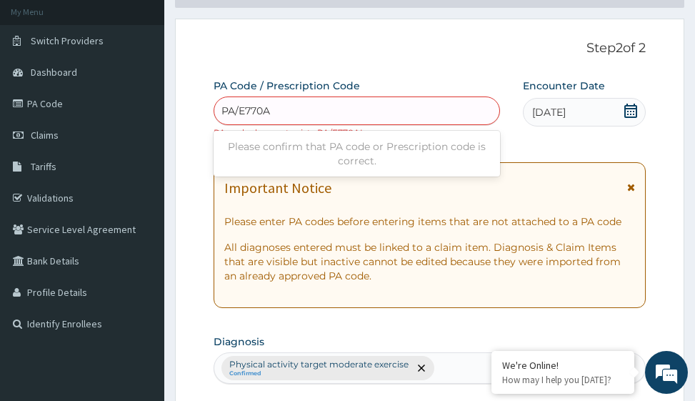
type input "PA/E770A1"
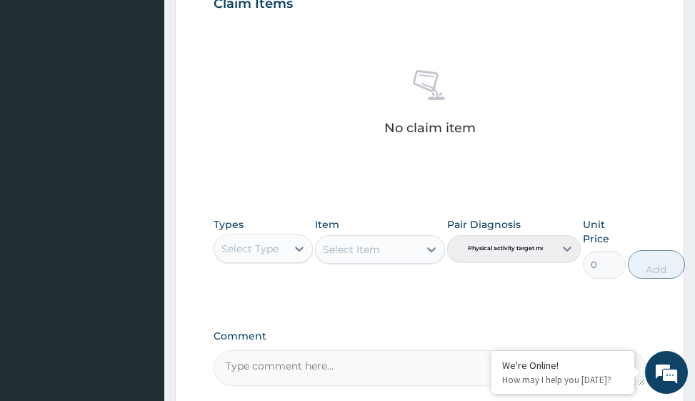
scroll to position [698, 0]
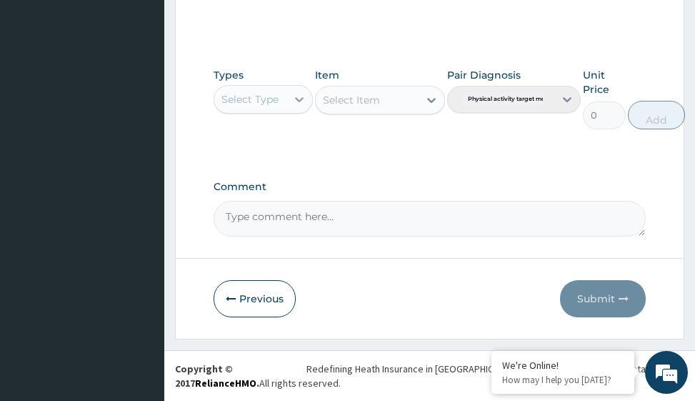
click at [303, 101] on icon at bounding box center [299, 99] width 14 height 14
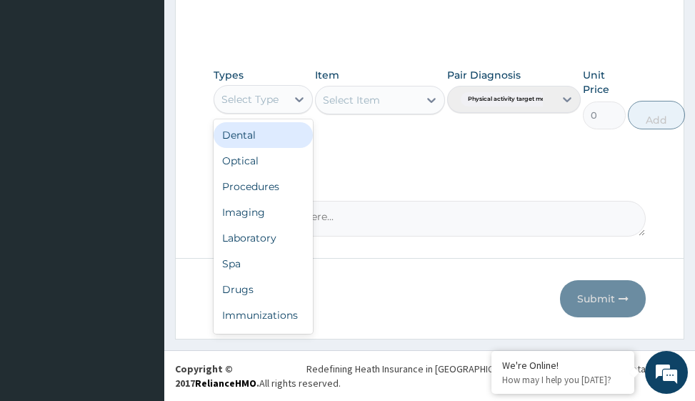
scroll to position [49, 0]
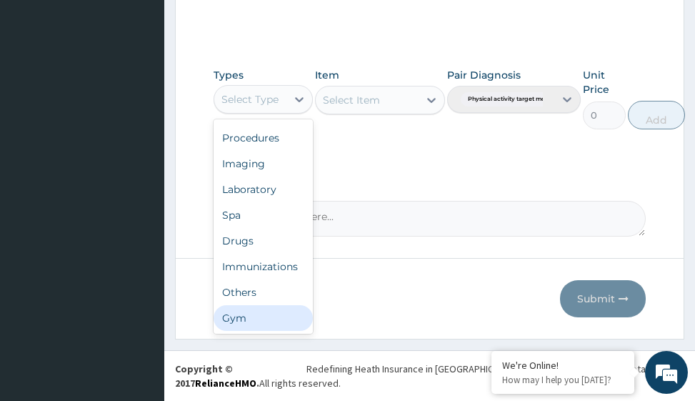
click at [266, 326] on div "Gym" at bounding box center [263, 318] width 99 height 26
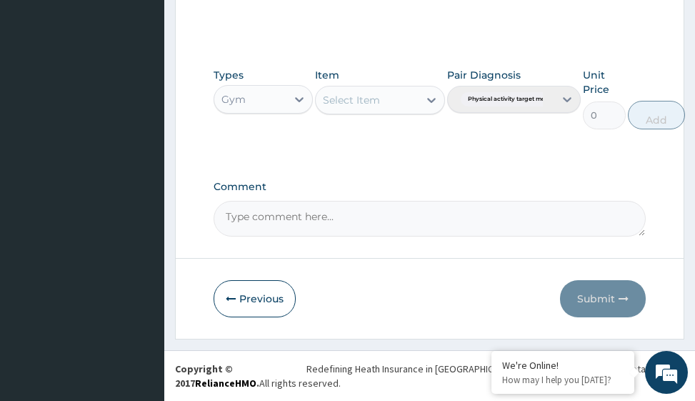
click at [434, 100] on icon at bounding box center [431, 100] width 9 height 5
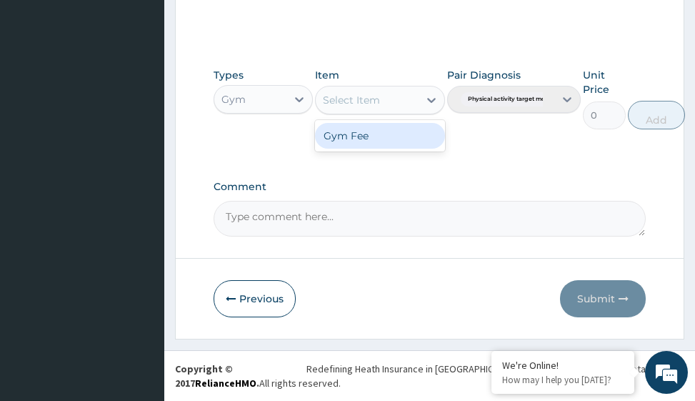
click at [394, 140] on div "Gym Fee" at bounding box center [379, 136] width 129 height 26
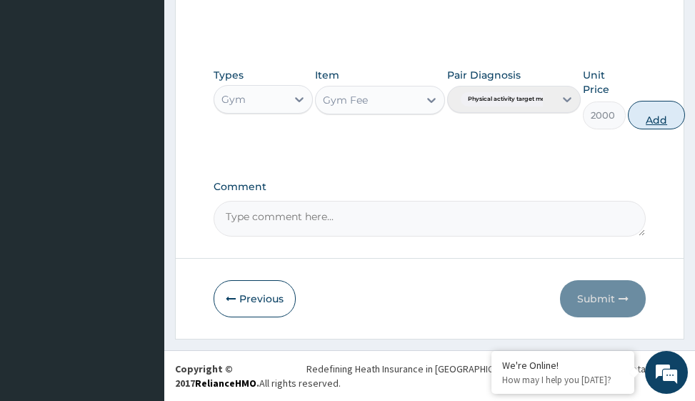
click at [657, 116] on button "Add" at bounding box center [656, 115] width 57 height 29
type input "0"
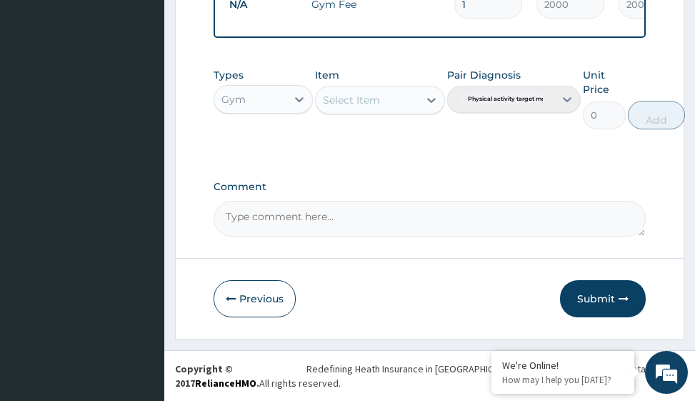
scroll to position [621, 0]
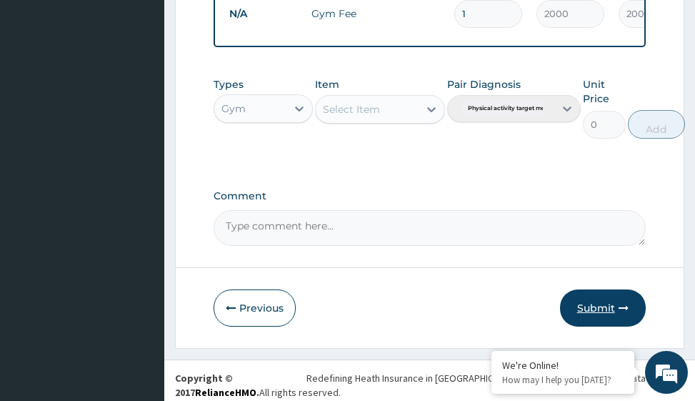
click at [596, 314] on button "Submit" at bounding box center [603, 307] width 86 height 37
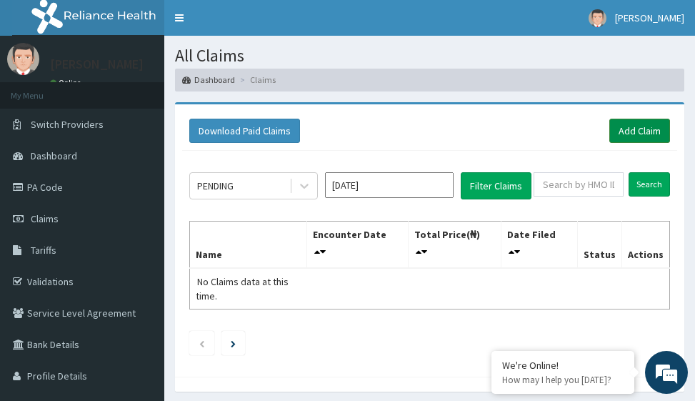
click at [635, 135] on link "Add Claim" at bounding box center [639, 131] width 61 height 24
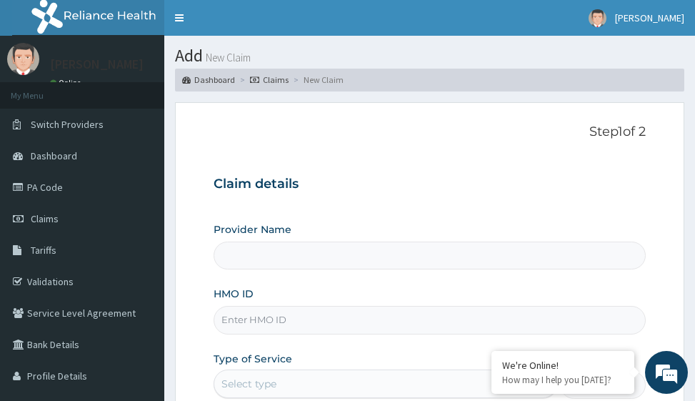
type input "Victors Fitness"
type input "1"
click at [237, 323] on input "HMO ID" at bounding box center [430, 320] width 432 height 28
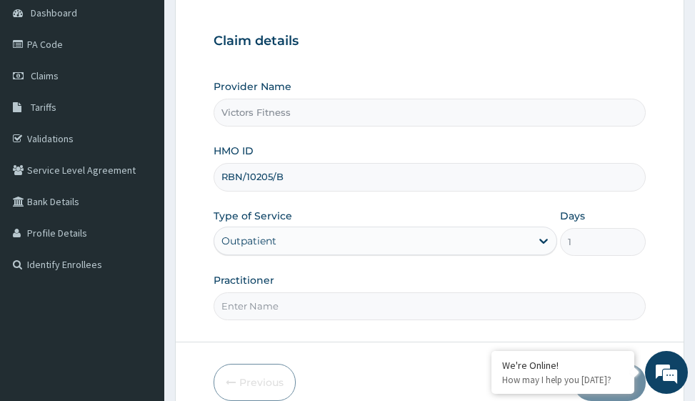
type input "RBN/10205/B"
click at [266, 307] on input "Practitioner" at bounding box center [430, 306] width 432 height 28
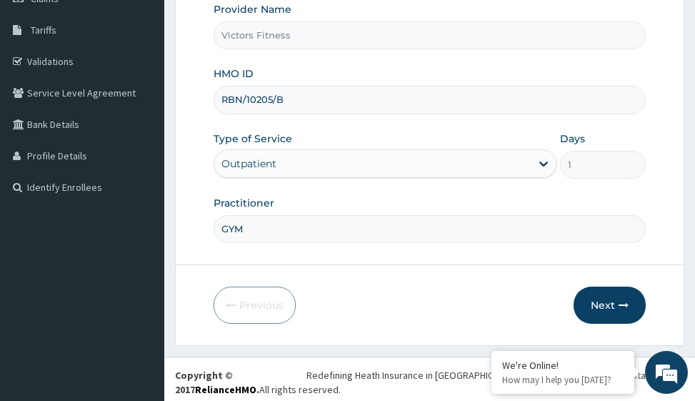
scroll to position [226, 0]
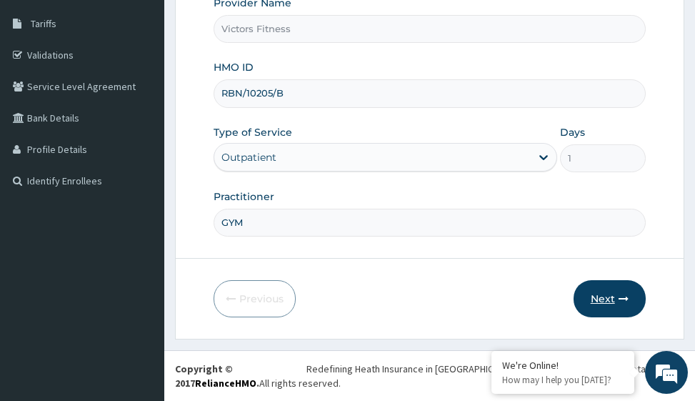
type input "GYM"
click at [612, 299] on button "Next" at bounding box center [610, 298] width 72 height 37
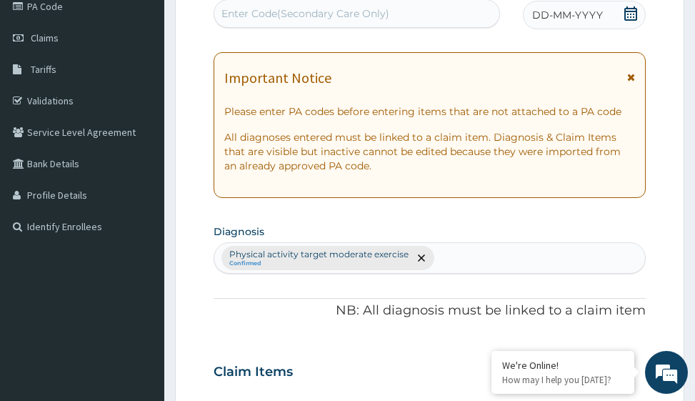
scroll to position [155, 0]
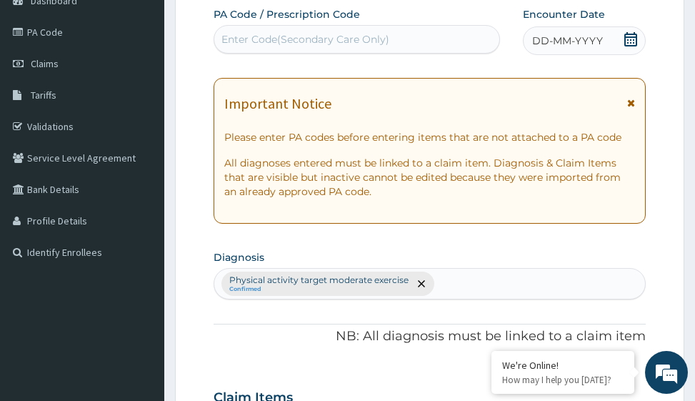
click at [574, 47] on span "DD-MM-YYYY" at bounding box center [567, 41] width 71 height 14
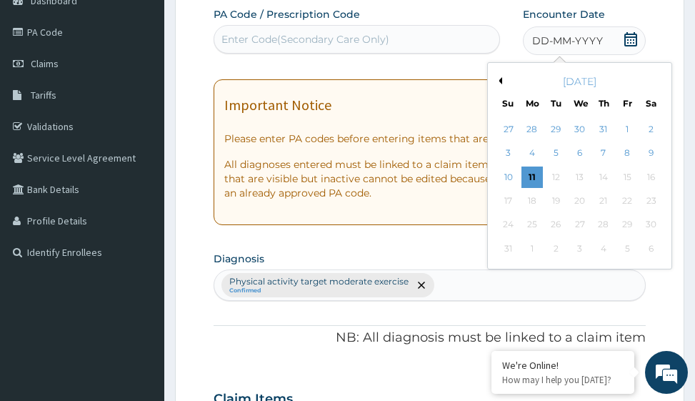
click at [502, 81] on button "Previous Month" at bounding box center [498, 80] width 7 height 7
click at [559, 177] on div "17" at bounding box center [555, 176] width 21 height 21
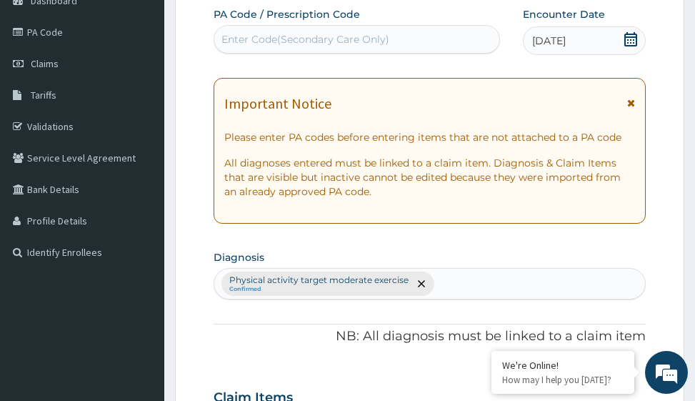
click at [407, 46] on div "Enter Code(Secondary Care Only)" at bounding box center [356, 39] width 285 height 23
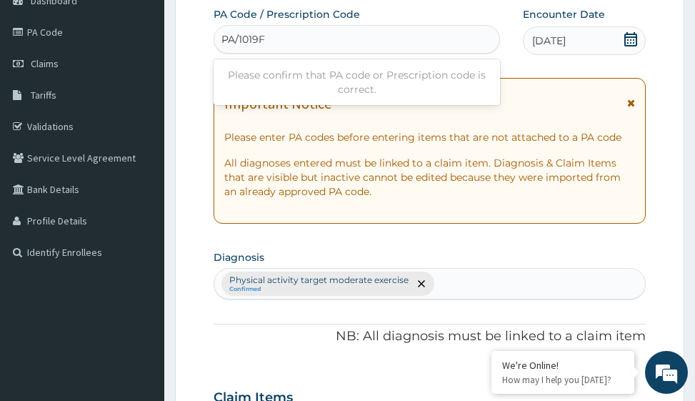
type input "PA/1019F0"
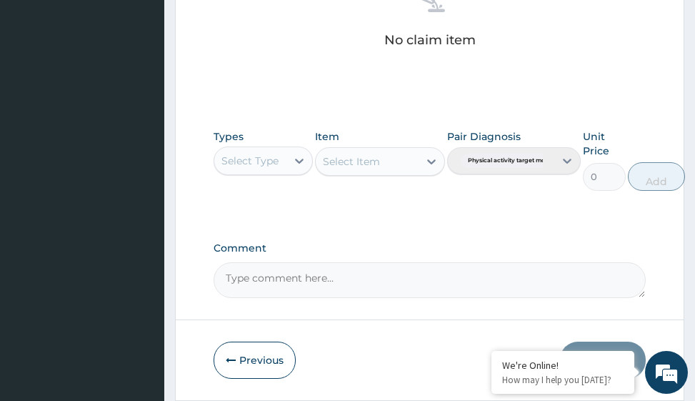
scroll to position [698, 0]
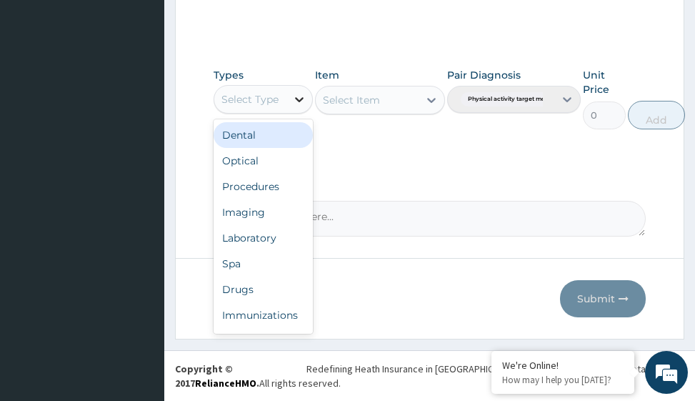
click at [294, 103] on icon at bounding box center [299, 99] width 14 height 14
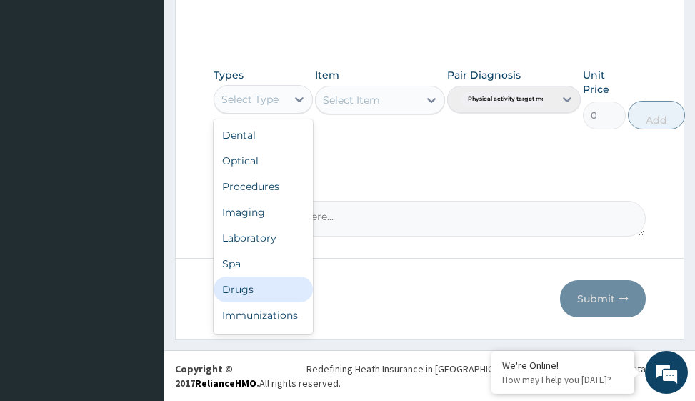
scroll to position [49, 0]
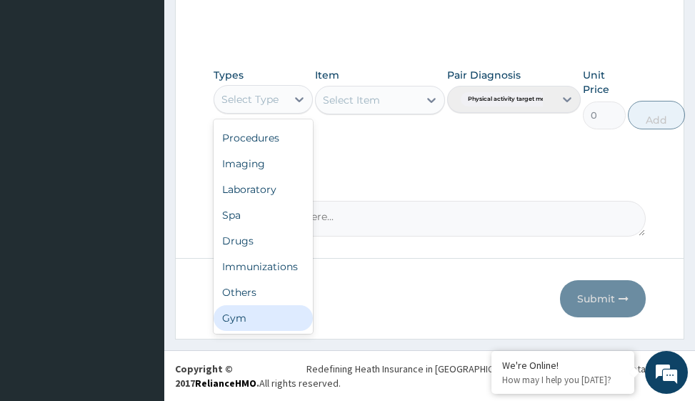
click at [272, 329] on div "Gym" at bounding box center [263, 318] width 99 height 26
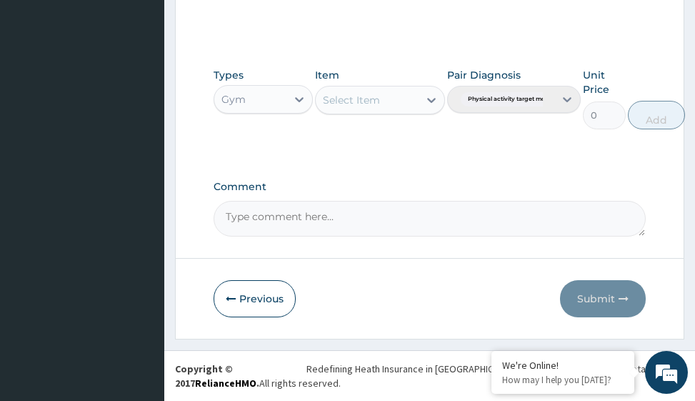
click at [432, 99] on icon at bounding box center [431, 100] width 14 height 14
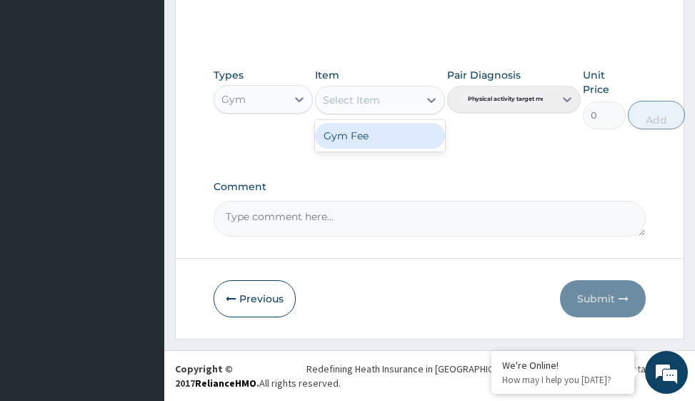
click at [393, 131] on div "Gym Fee" at bounding box center [379, 136] width 129 height 26
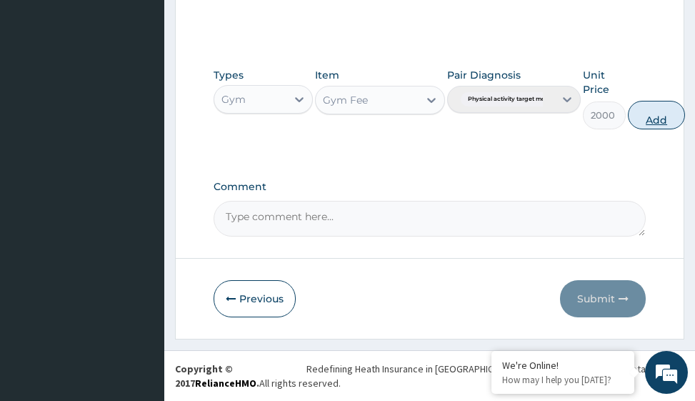
click at [662, 116] on button "Add" at bounding box center [656, 115] width 57 height 29
type input "0"
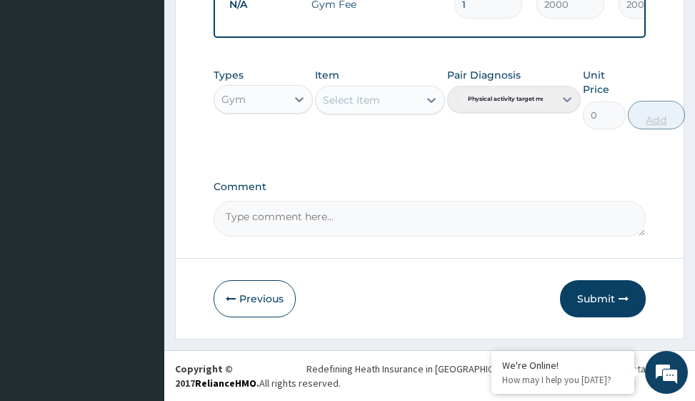
scroll to position [621, 0]
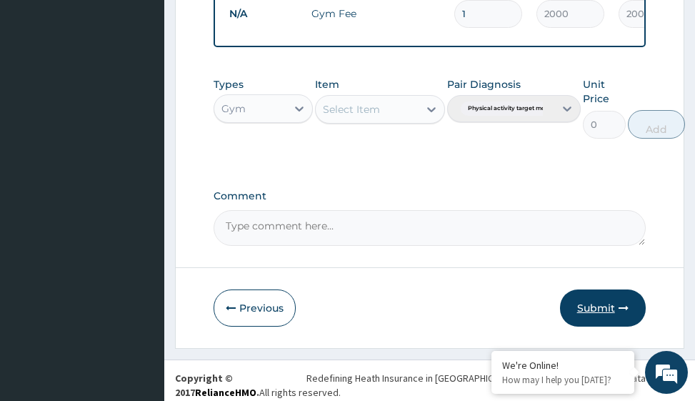
click at [602, 316] on button "Submit" at bounding box center [603, 307] width 86 height 37
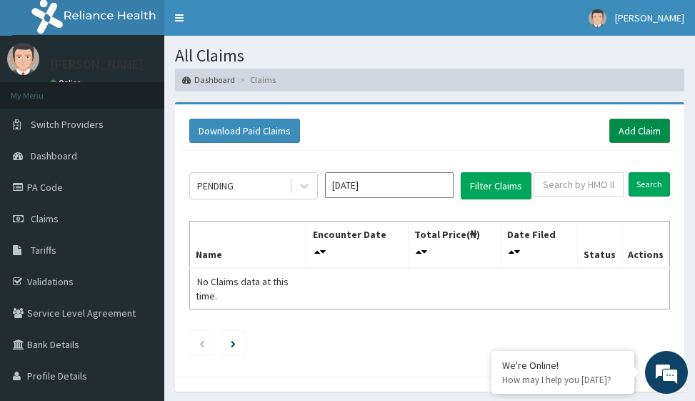
click at [626, 125] on link "Add Claim" at bounding box center [639, 131] width 61 height 24
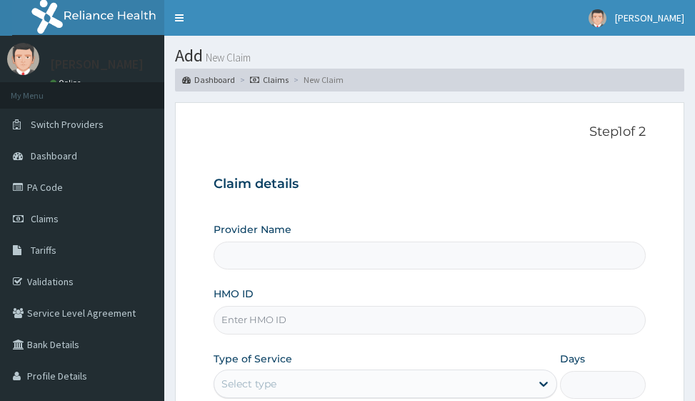
click at [248, 312] on input "HMO ID" at bounding box center [430, 320] width 432 height 28
type input "BLX/"
type input "Victors Fitness"
type input "1"
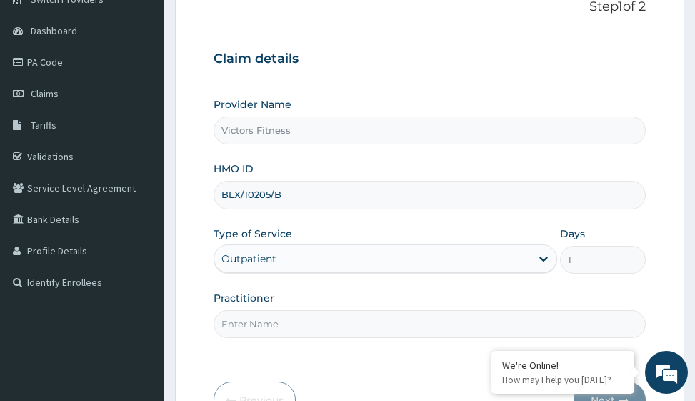
scroll to position [143, 0]
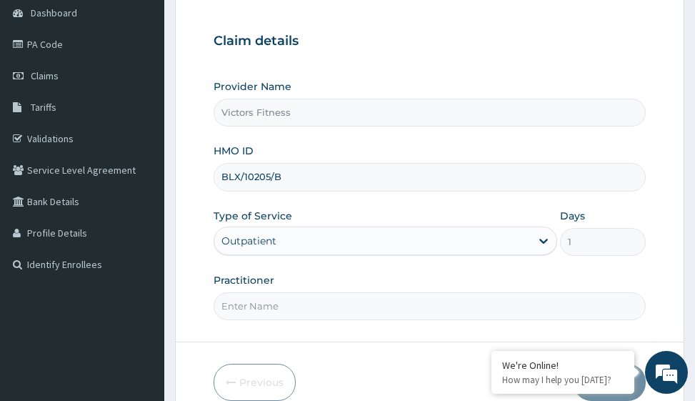
type input "BLX/10205/B"
click at [249, 313] on input "Practitioner" at bounding box center [430, 306] width 432 height 28
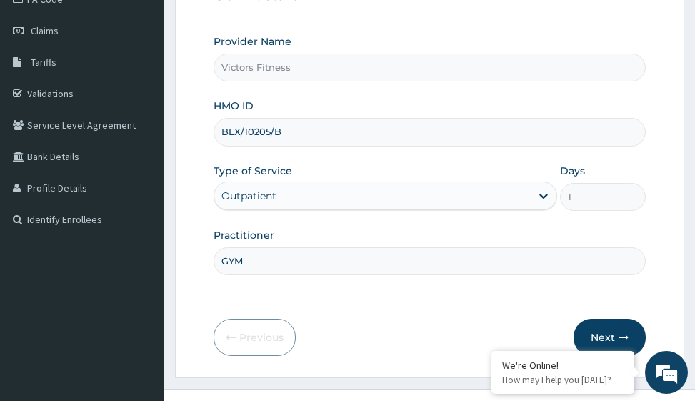
scroll to position [226, 0]
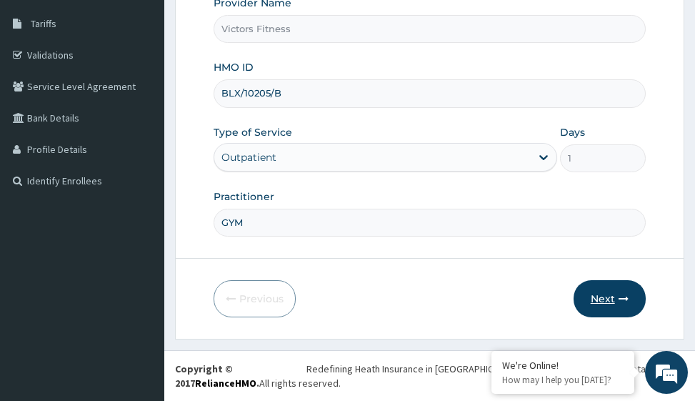
type input "GYM"
click at [592, 300] on button "Next" at bounding box center [610, 298] width 72 height 37
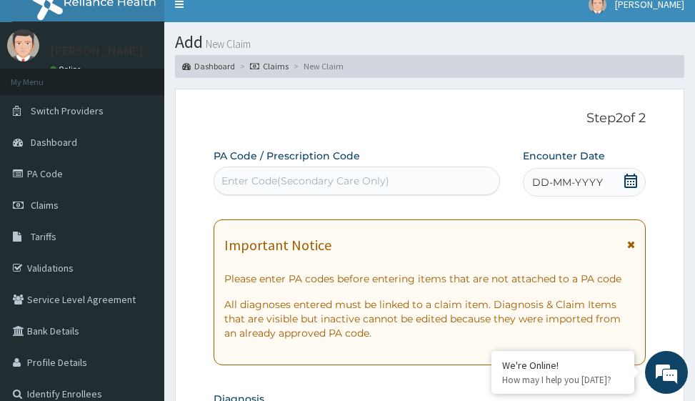
scroll to position [12, 0]
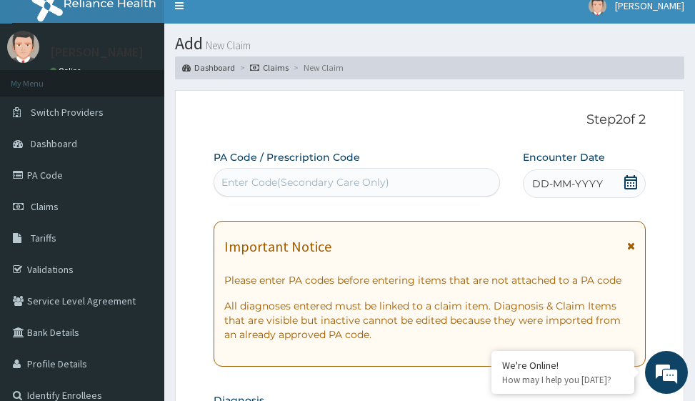
click at [560, 182] on span "DD-MM-YYYY" at bounding box center [567, 183] width 71 height 14
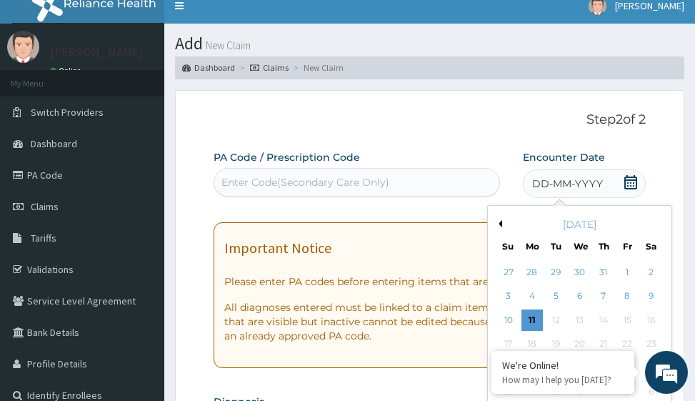
scroll to position [155, 0]
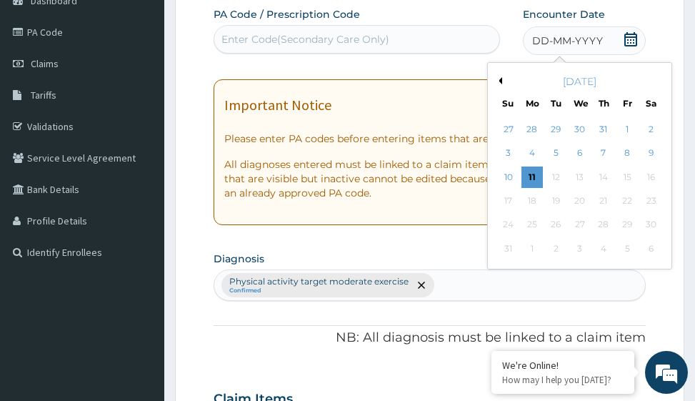
click at [502, 80] on button "Previous Month" at bounding box center [498, 80] width 7 height 7
click at [655, 181] on div "21" at bounding box center [651, 176] width 21 height 21
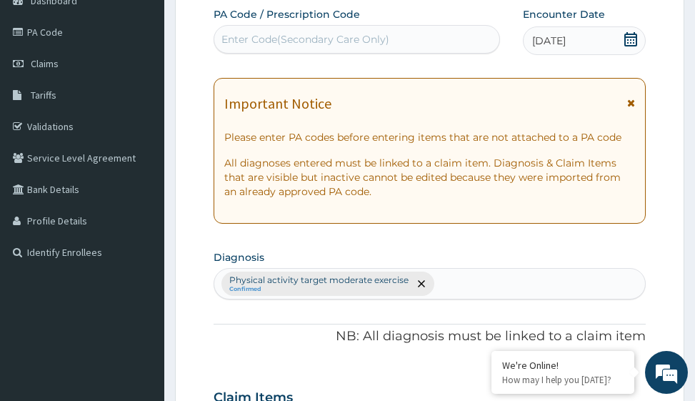
click at [350, 37] on div "Enter Code(Secondary Care Only)" at bounding box center [305, 39] width 168 height 14
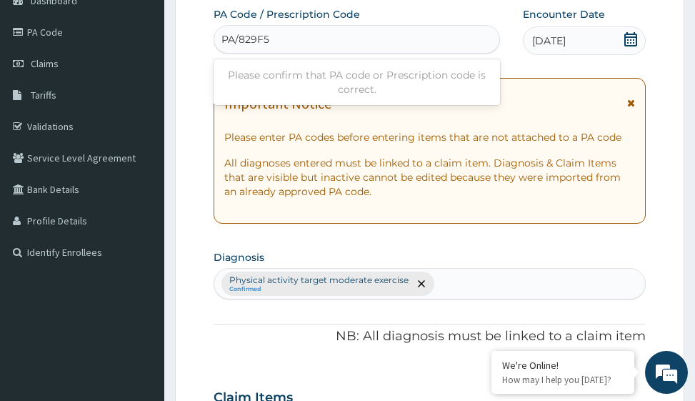
type input "PA/829F5C"
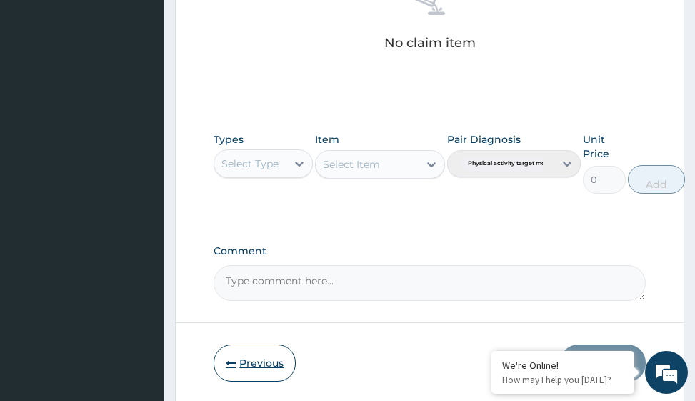
scroll to position [725, 0]
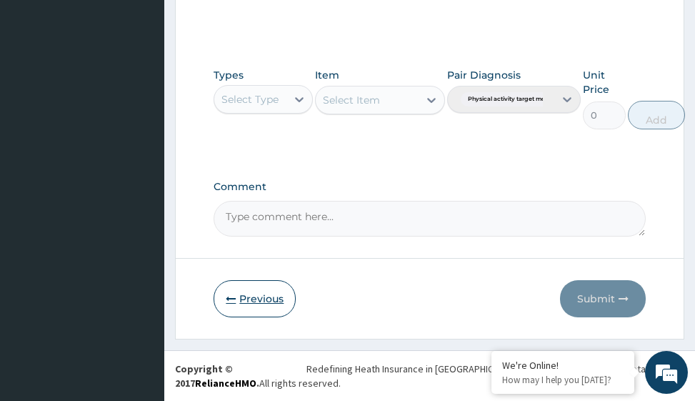
click at [265, 295] on button "Previous" at bounding box center [255, 298] width 82 height 37
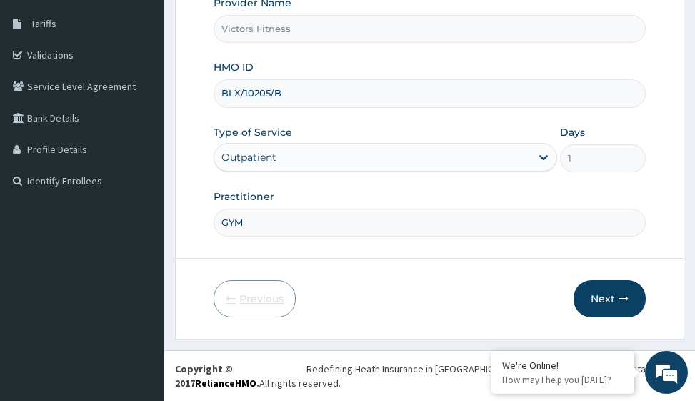
scroll to position [226, 0]
click at [270, 92] on input "BLX/10205/B" at bounding box center [430, 93] width 432 height 28
click at [284, 96] on input "BLX/10037/B" at bounding box center [430, 93] width 432 height 28
type input "BLX/10037/A"
click at [600, 295] on button "Next" at bounding box center [610, 298] width 72 height 37
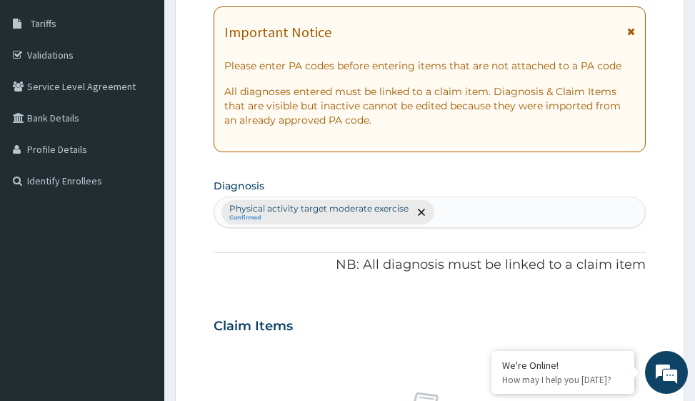
scroll to position [12, 0]
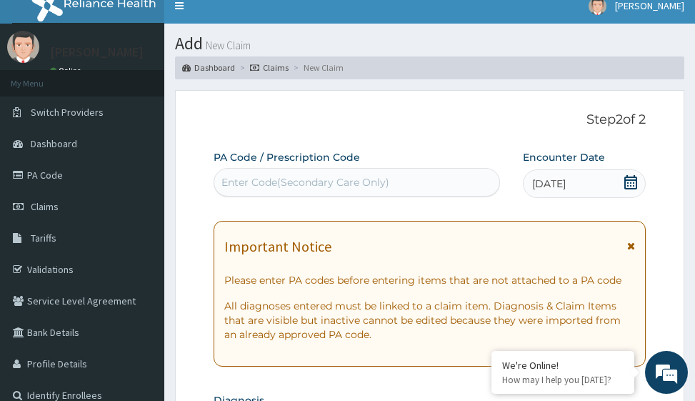
click at [331, 182] on div "Enter Code(Secondary Care Only)" at bounding box center [305, 182] width 168 height 14
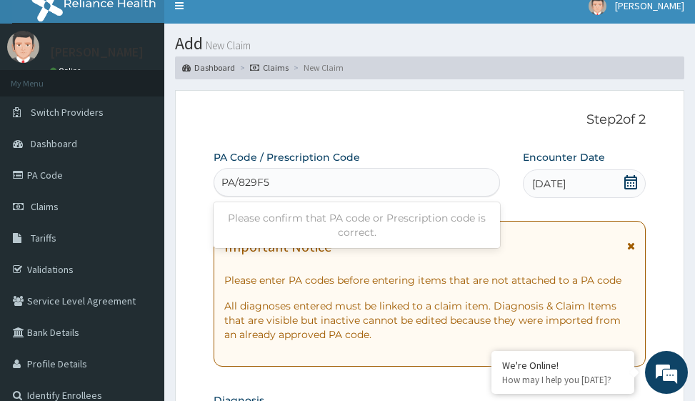
type input "PA/829F5C"
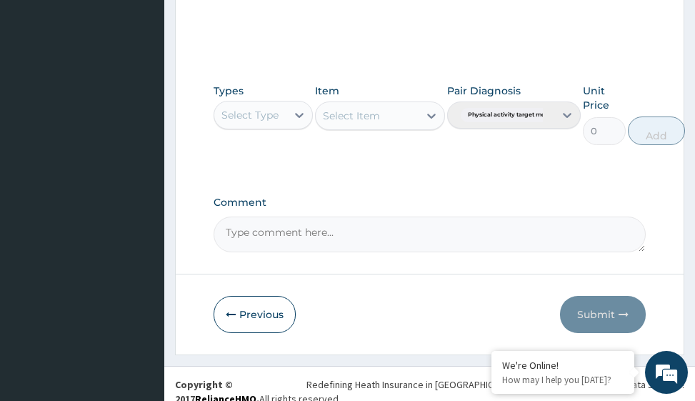
scroll to position [698, 0]
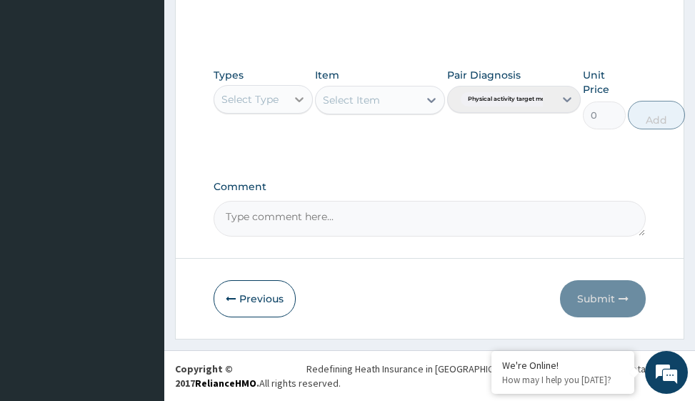
click at [304, 101] on icon at bounding box center [299, 99] width 14 height 14
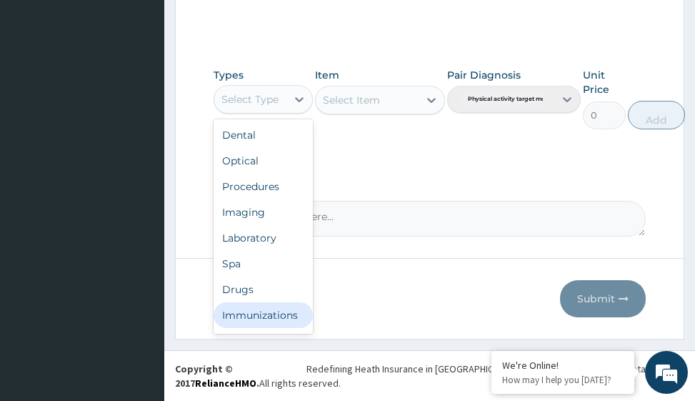
scroll to position [49, 0]
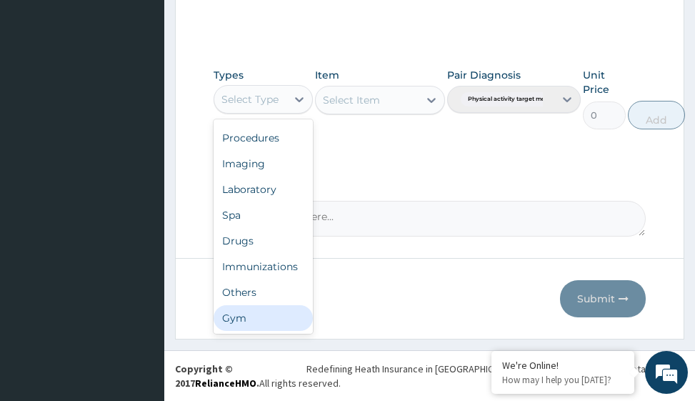
click at [281, 309] on div "Gym" at bounding box center [263, 318] width 99 height 26
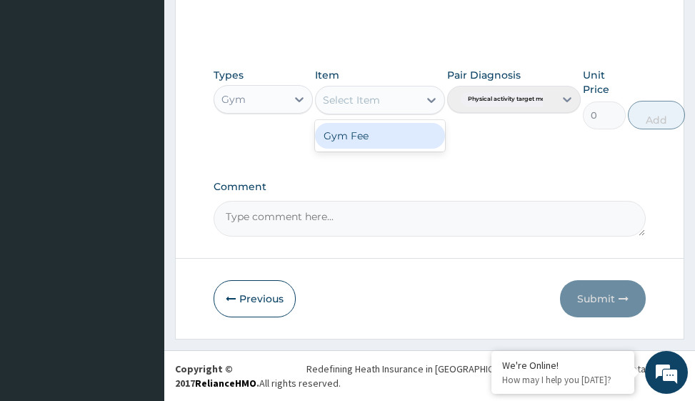
click at [430, 102] on icon at bounding box center [431, 100] width 14 height 14
click at [409, 131] on div "Gym Fee" at bounding box center [379, 136] width 129 height 26
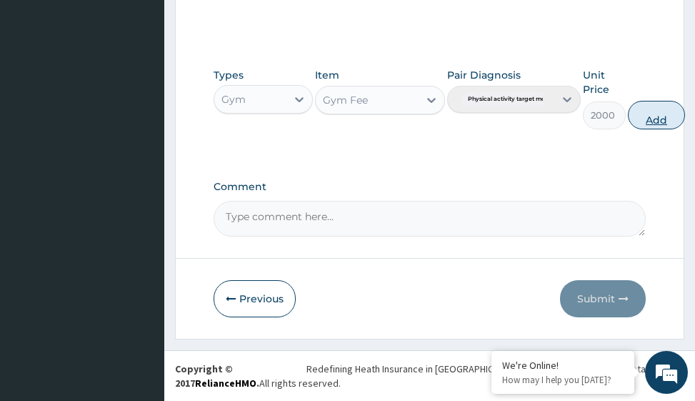
click at [652, 119] on button "Add" at bounding box center [656, 115] width 57 height 29
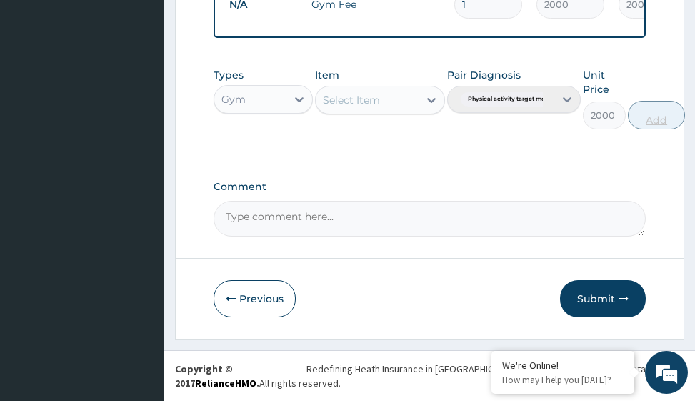
type input "0"
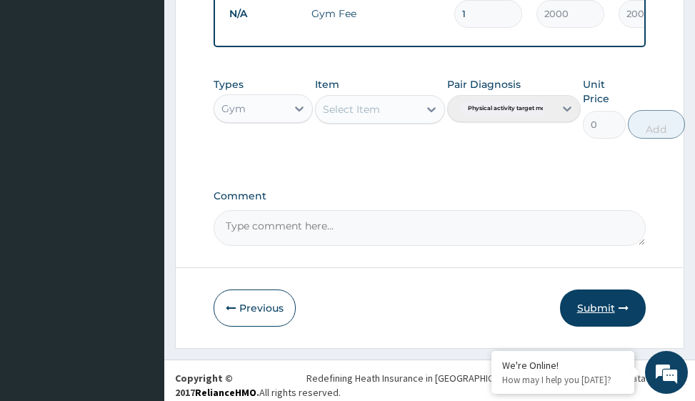
click at [600, 319] on button "Submit" at bounding box center [603, 307] width 86 height 37
